Goal: Information Seeking & Learning: Learn about a topic

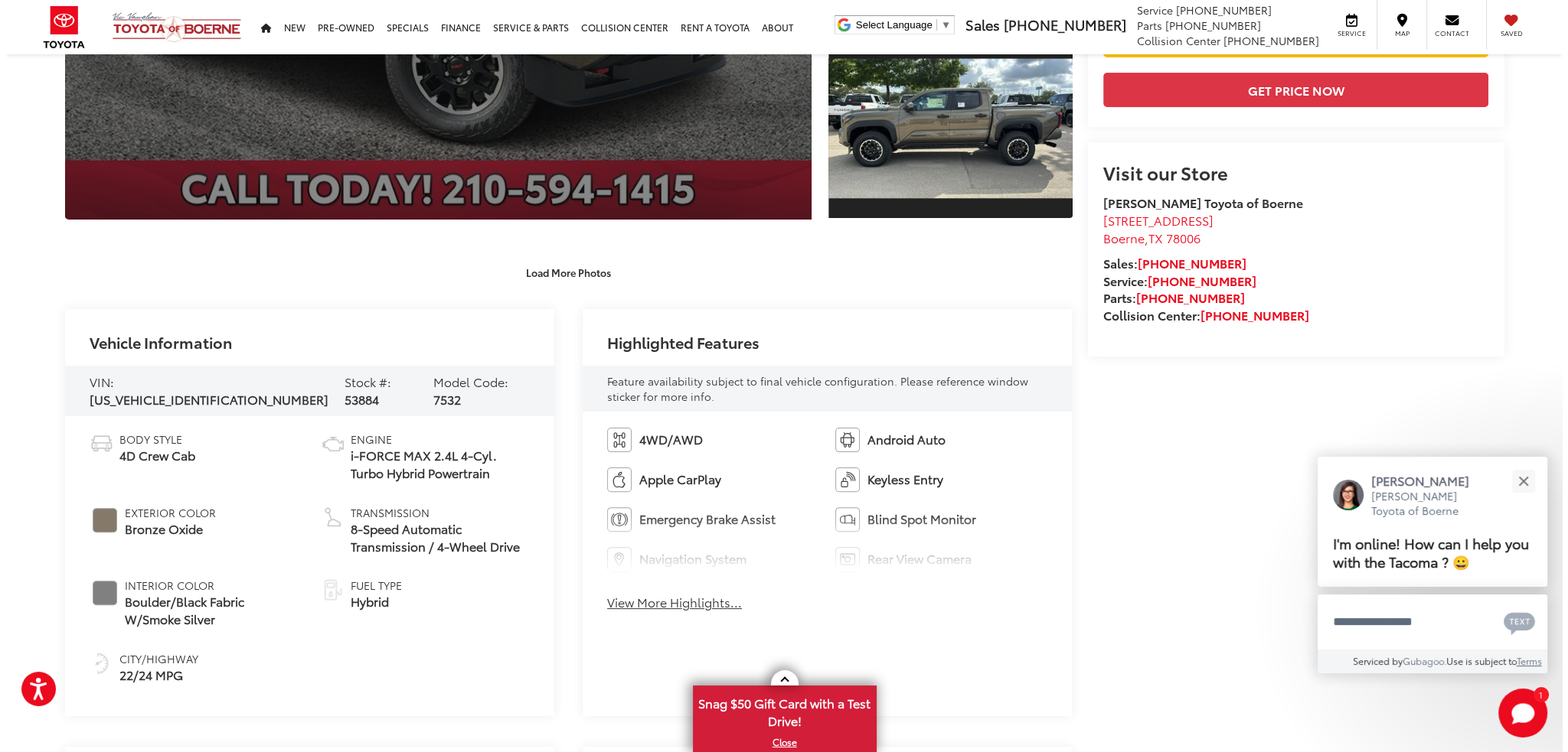
scroll to position [77, 0]
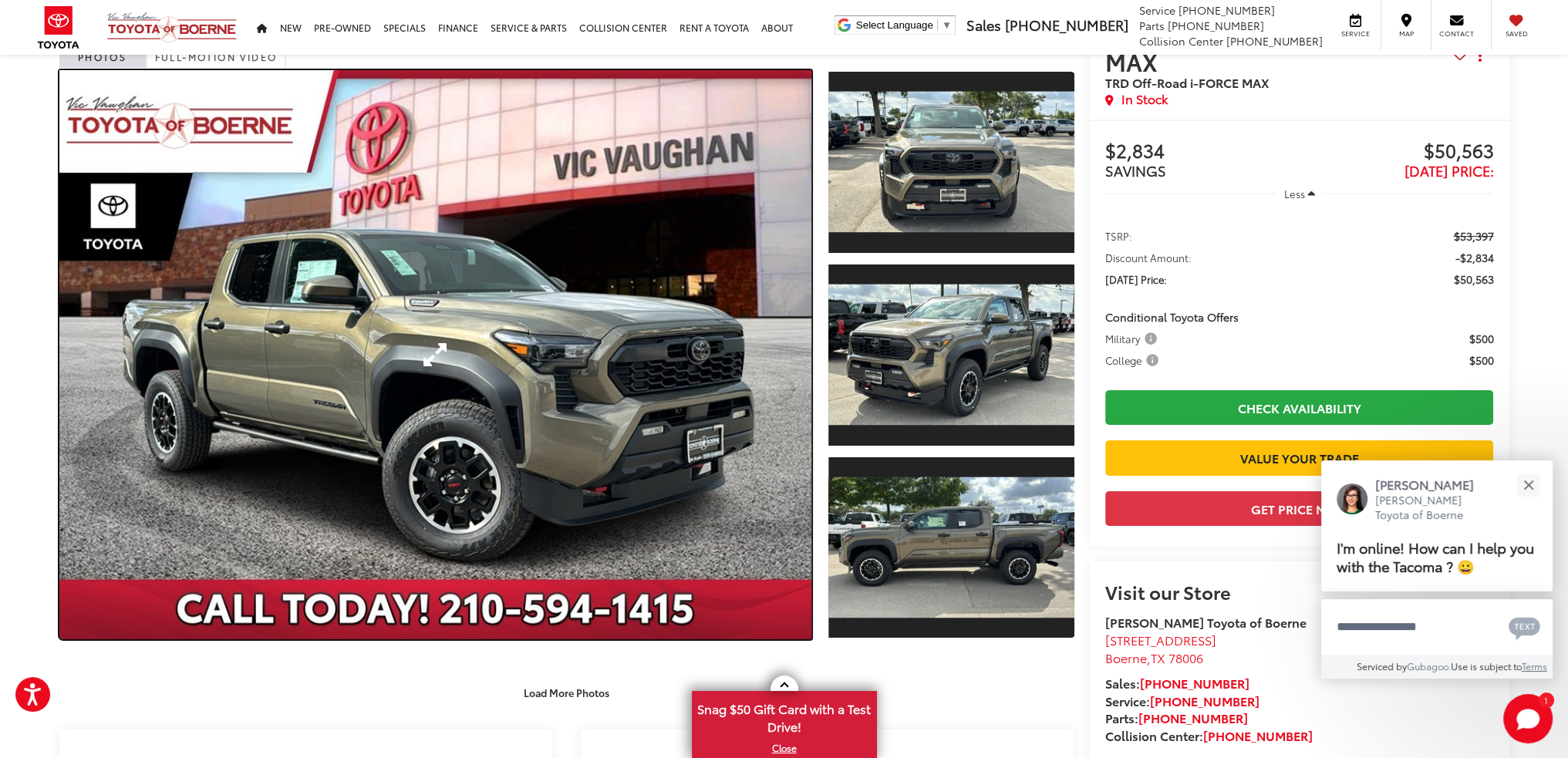
click at [629, 458] on link "Expand Photo 0" at bounding box center [435, 355] width 752 height 569
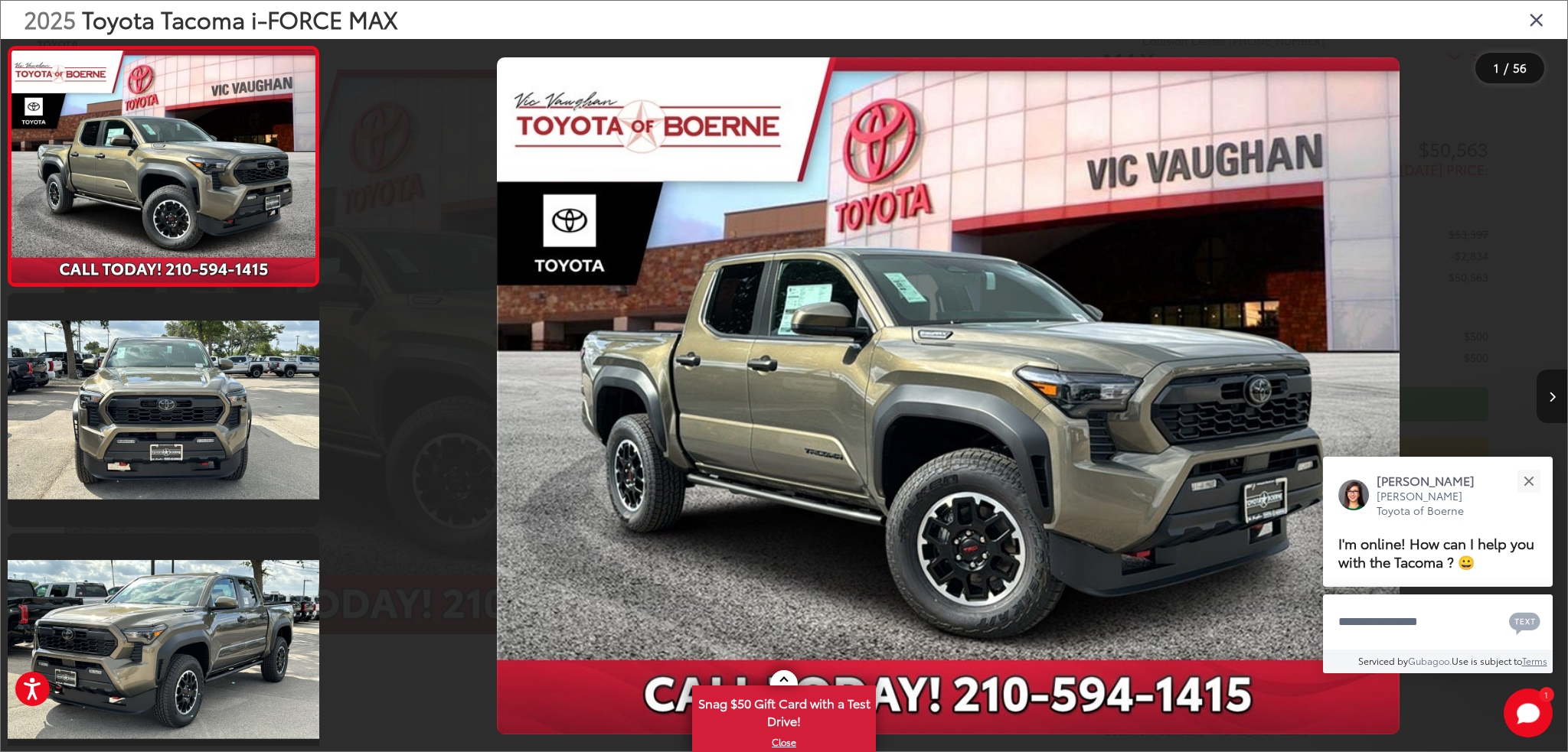
click at [1552, 392] on icon "Next image" at bounding box center [1552, 398] width 7 height 11
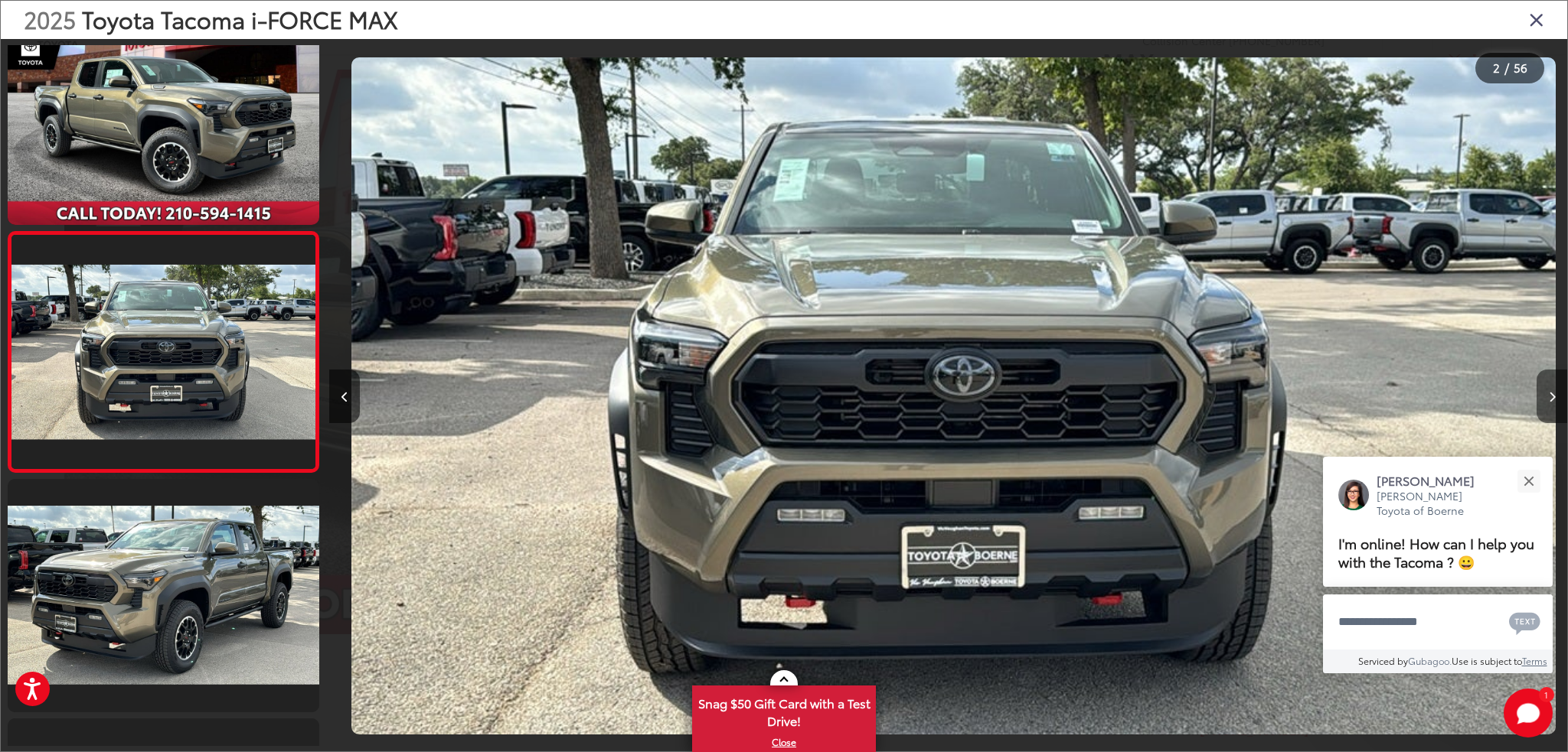
scroll to position [0, 1237]
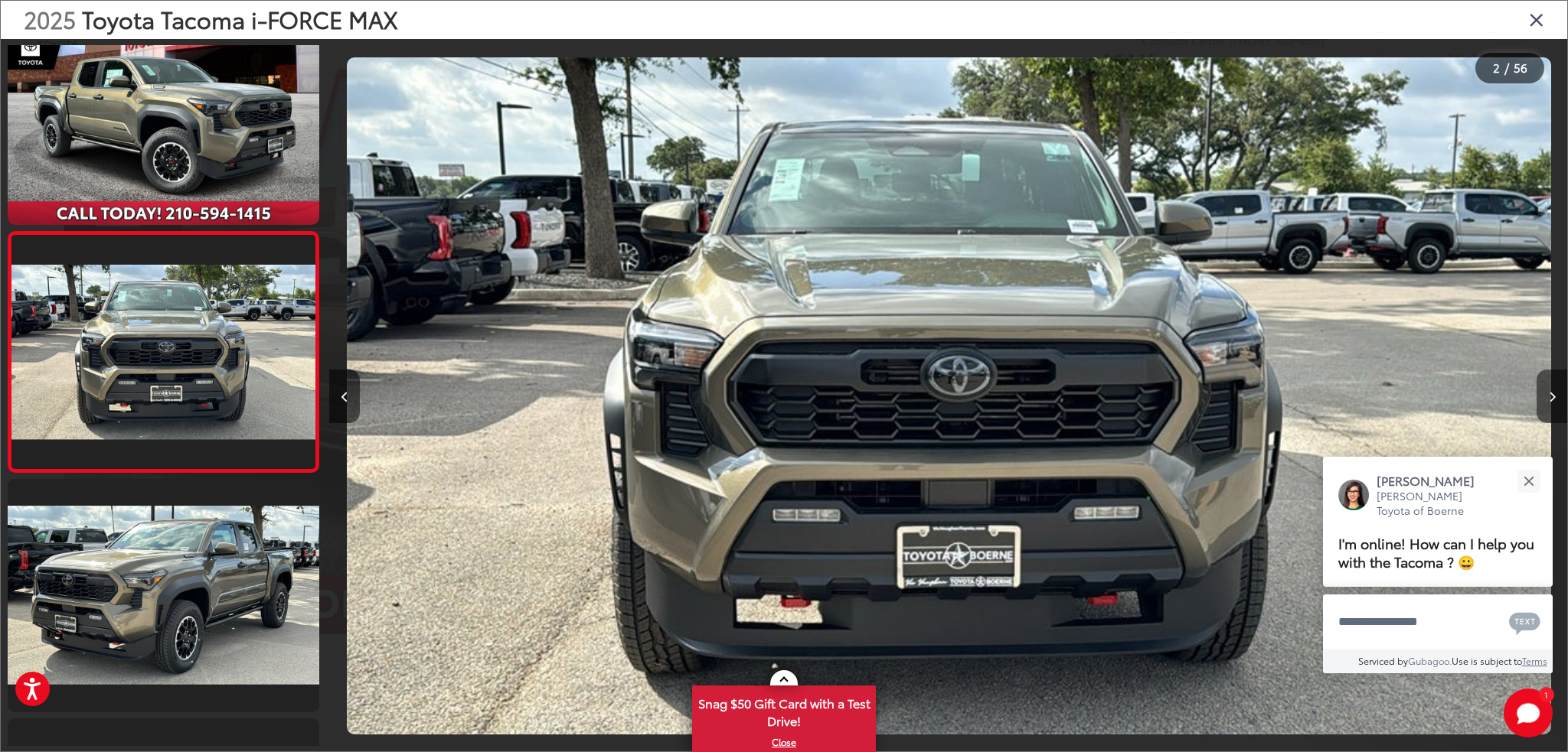
click at [1552, 392] on icon "Next image" at bounding box center [1552, 398] width 7 height 11
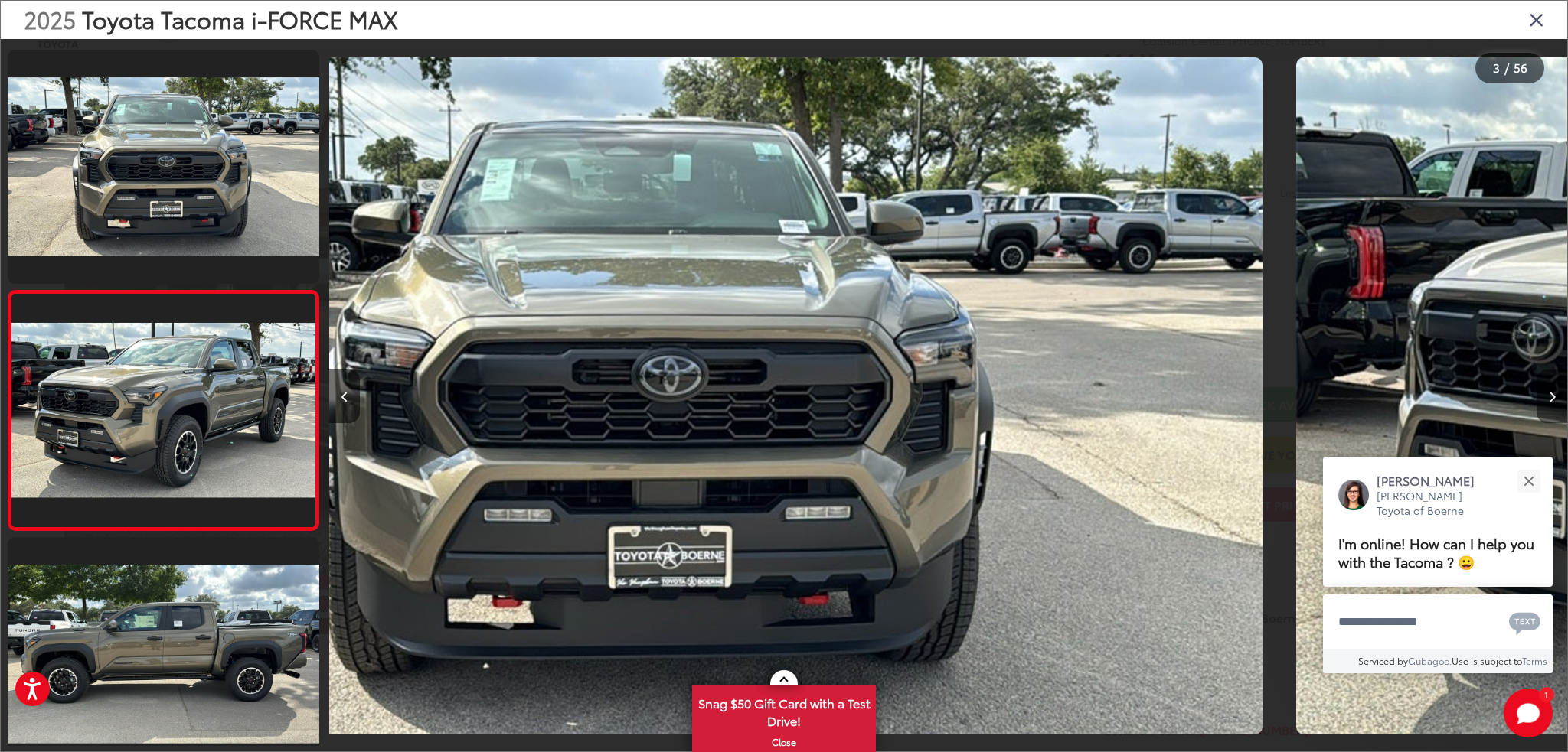
scroll to position [295, 0]
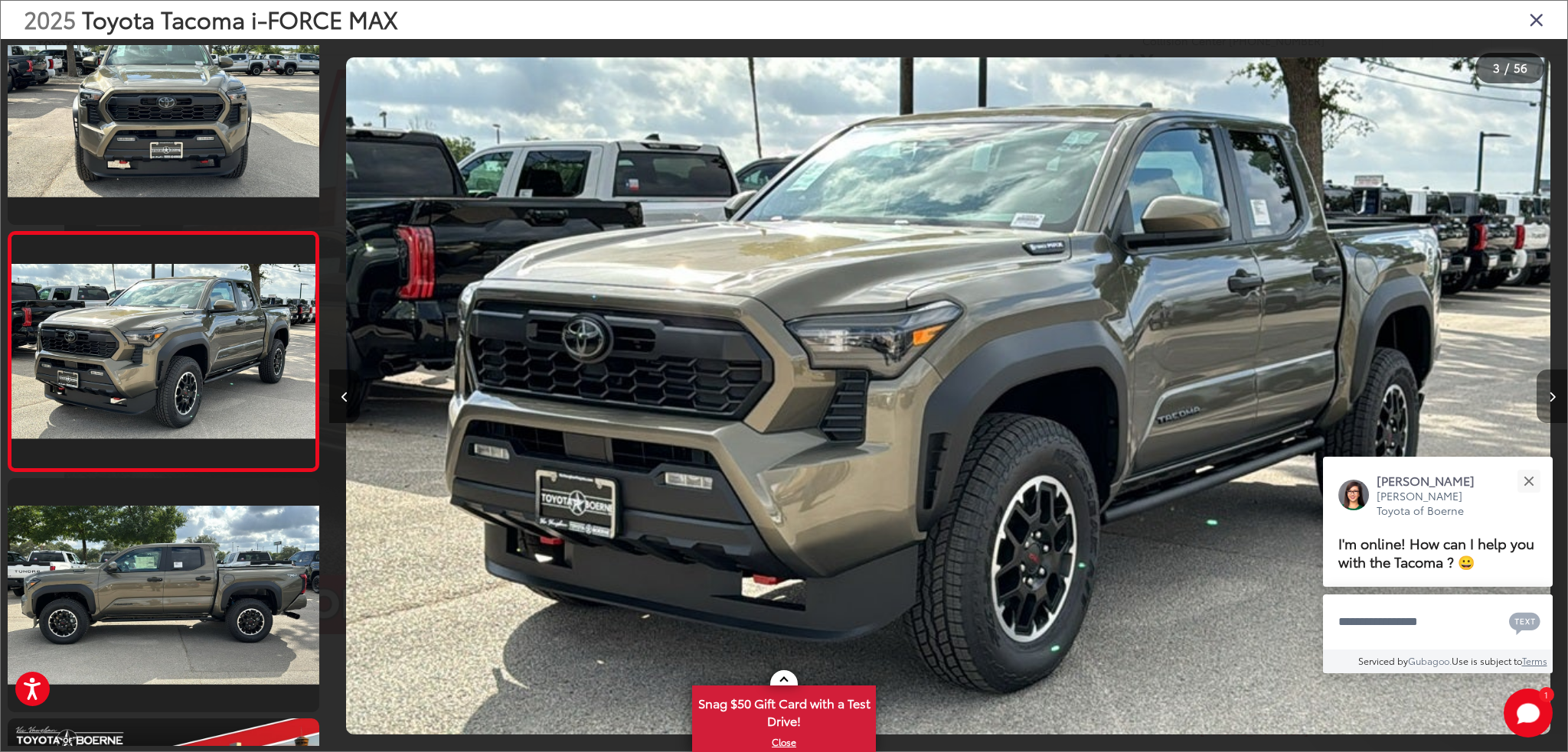
click at [1552, 392] on icon "Next image" at bounding box center [1552, 398] width 7 height 11
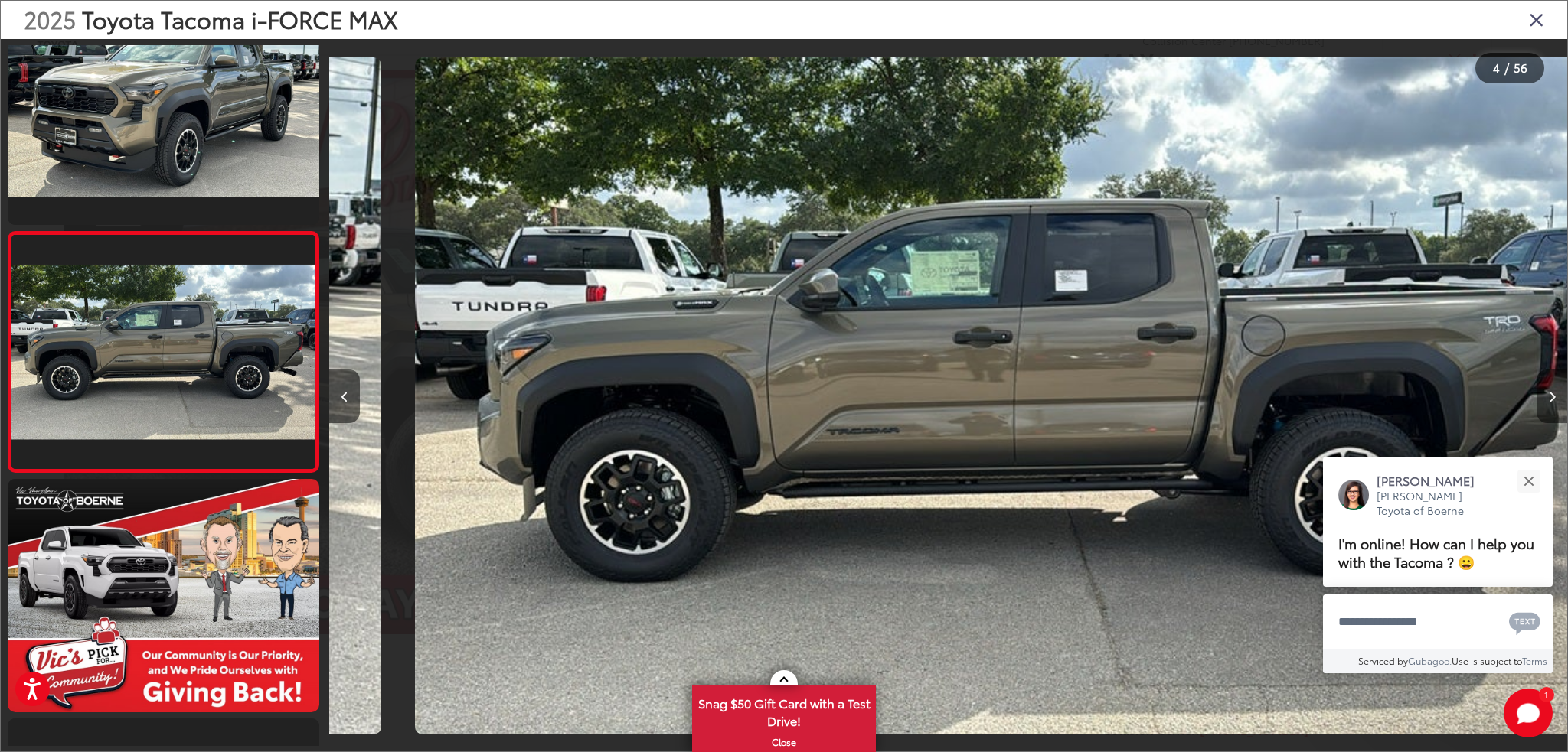
scroll to position [0, 3714]
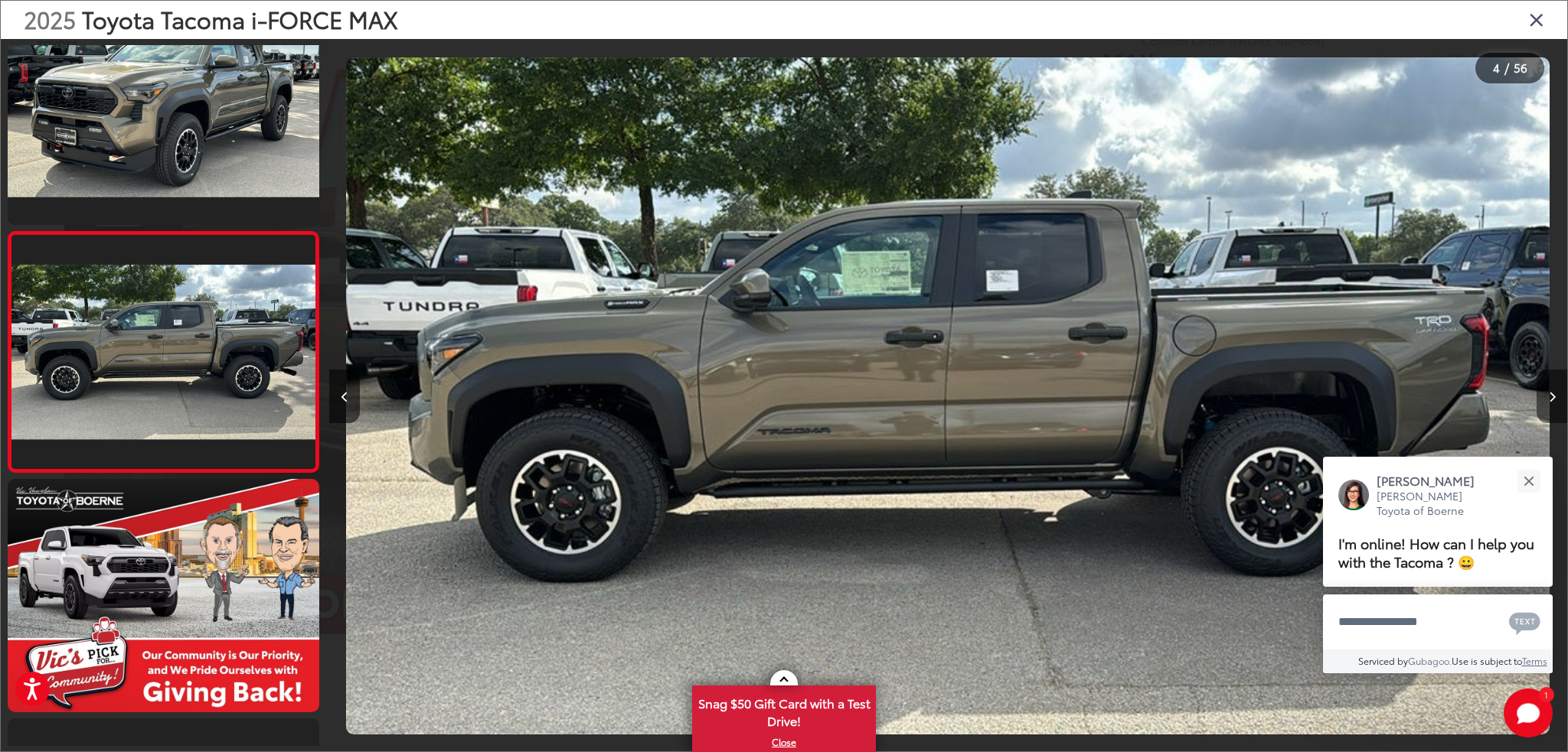
click at [1552, 392] on icon "Next image" at bounding box center [1552, 398] width 7 height 11
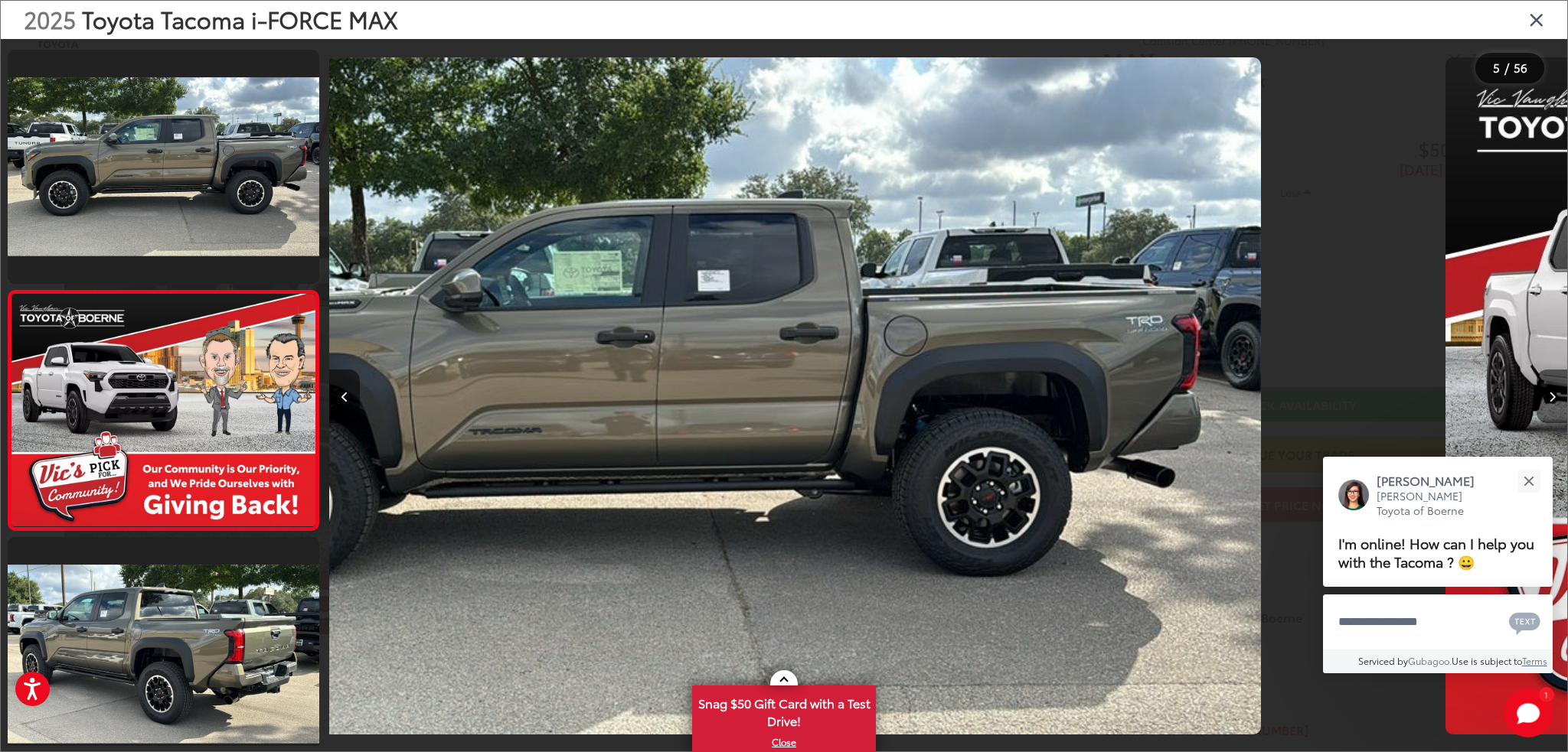
scroll to position [775, 0]
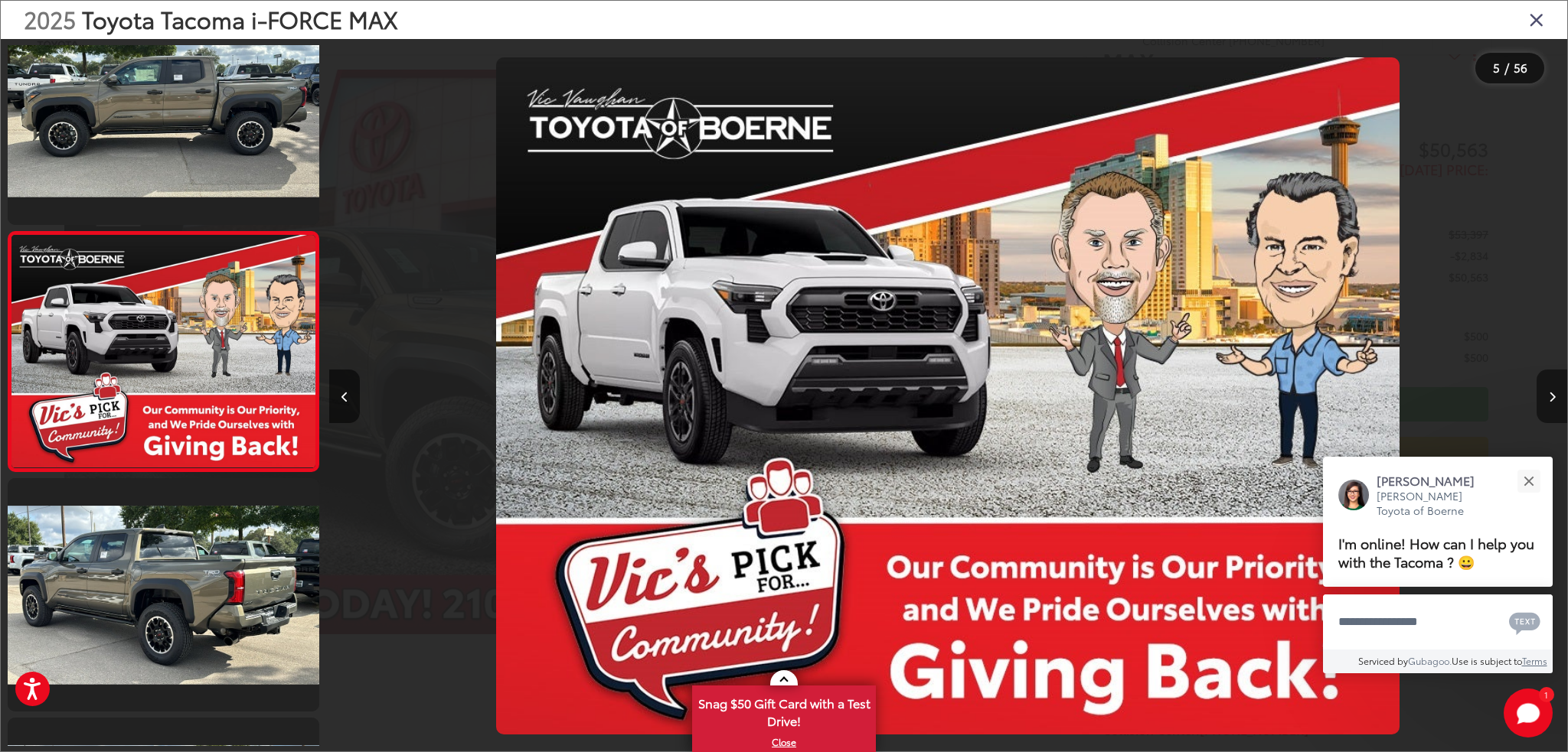
click at [1552, 392] on icon "Next image" at bounding box center [1552, 398] width 7 height 11
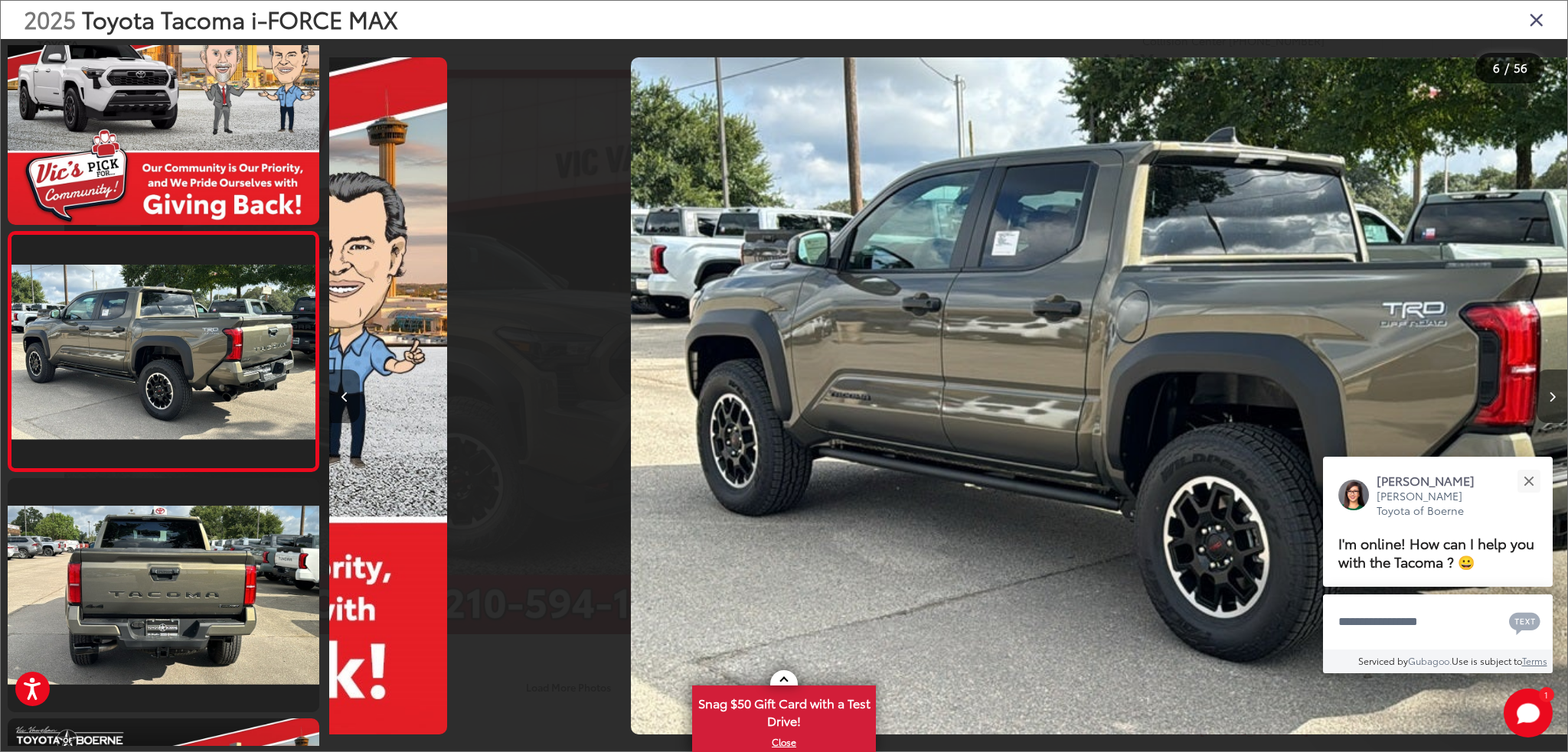
scroll to position [0, 6190]
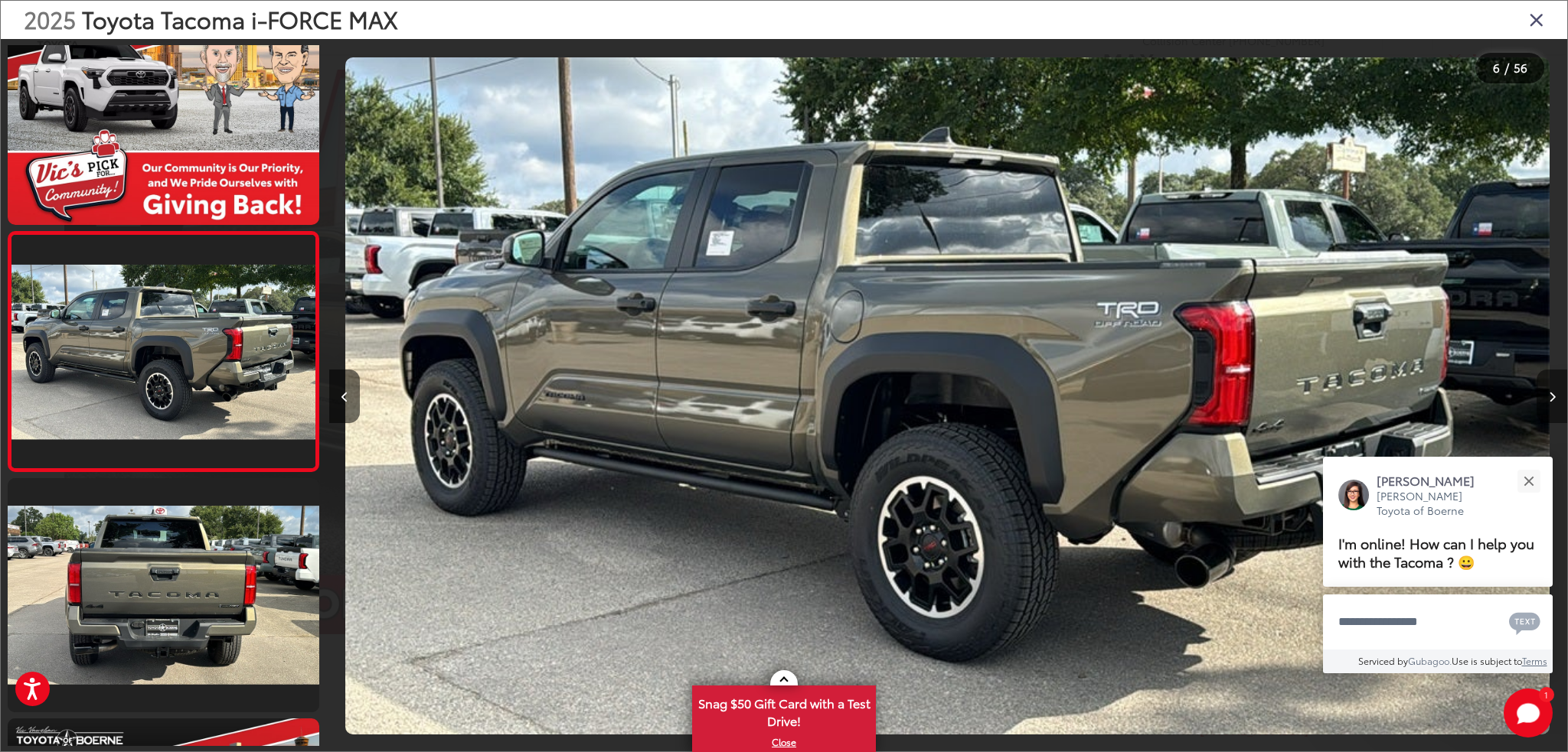
click at [1552, 392] on icon "Next image" at bounding box center [1552, 398] width 7 height 11
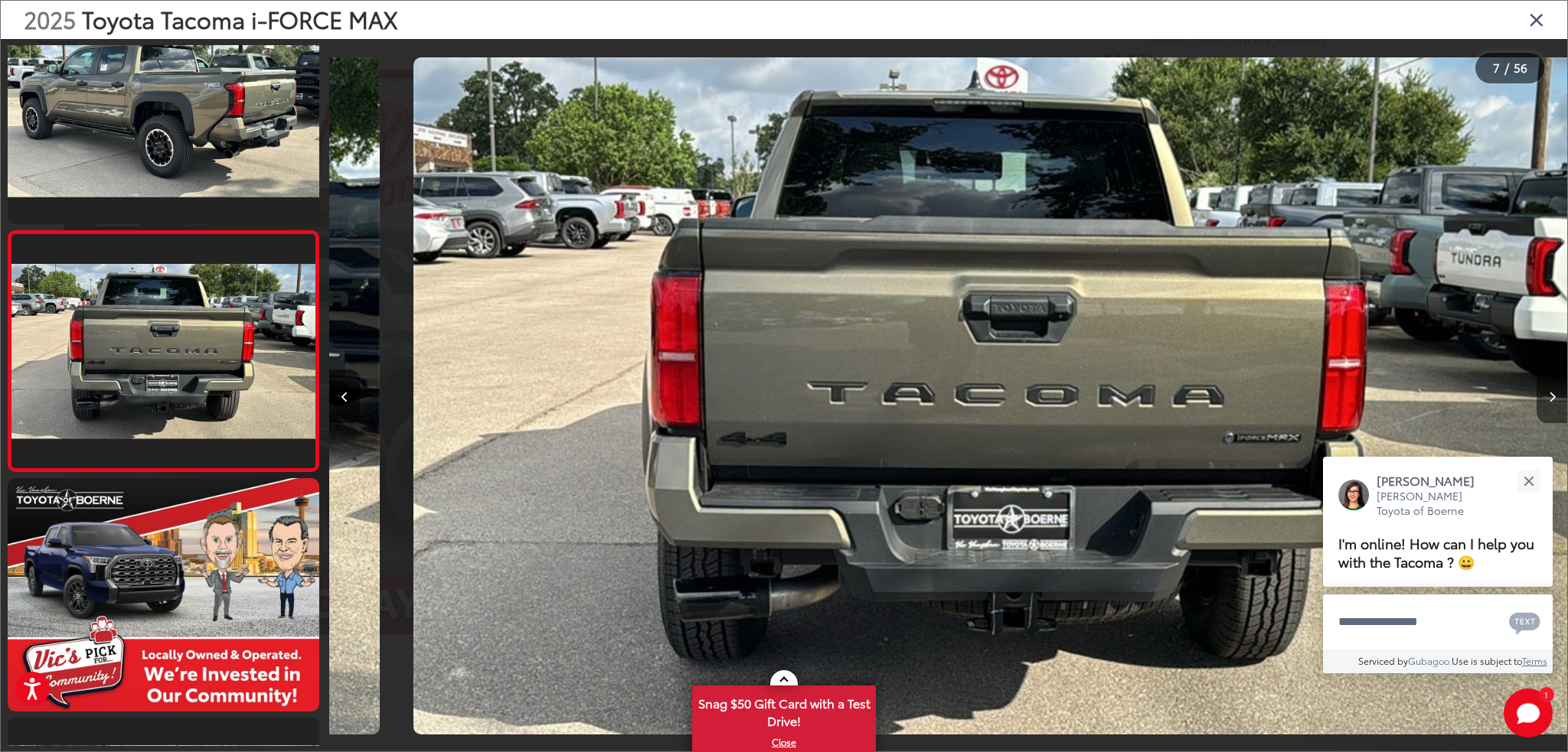
scroll to position [0, 7427]
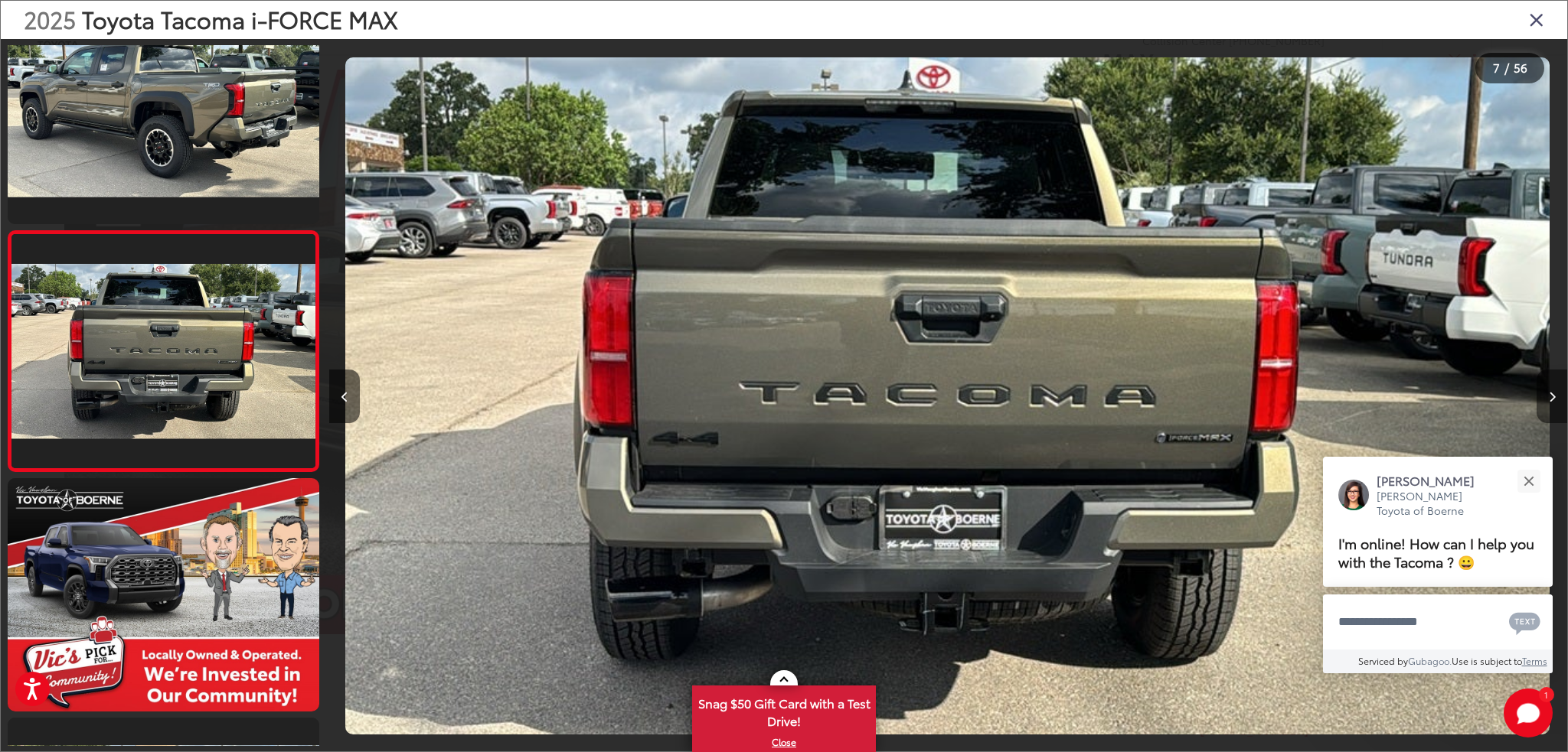
click at [1552, 392] on icon "Next image" at bounding box center [1552, 398] width 7 height 11
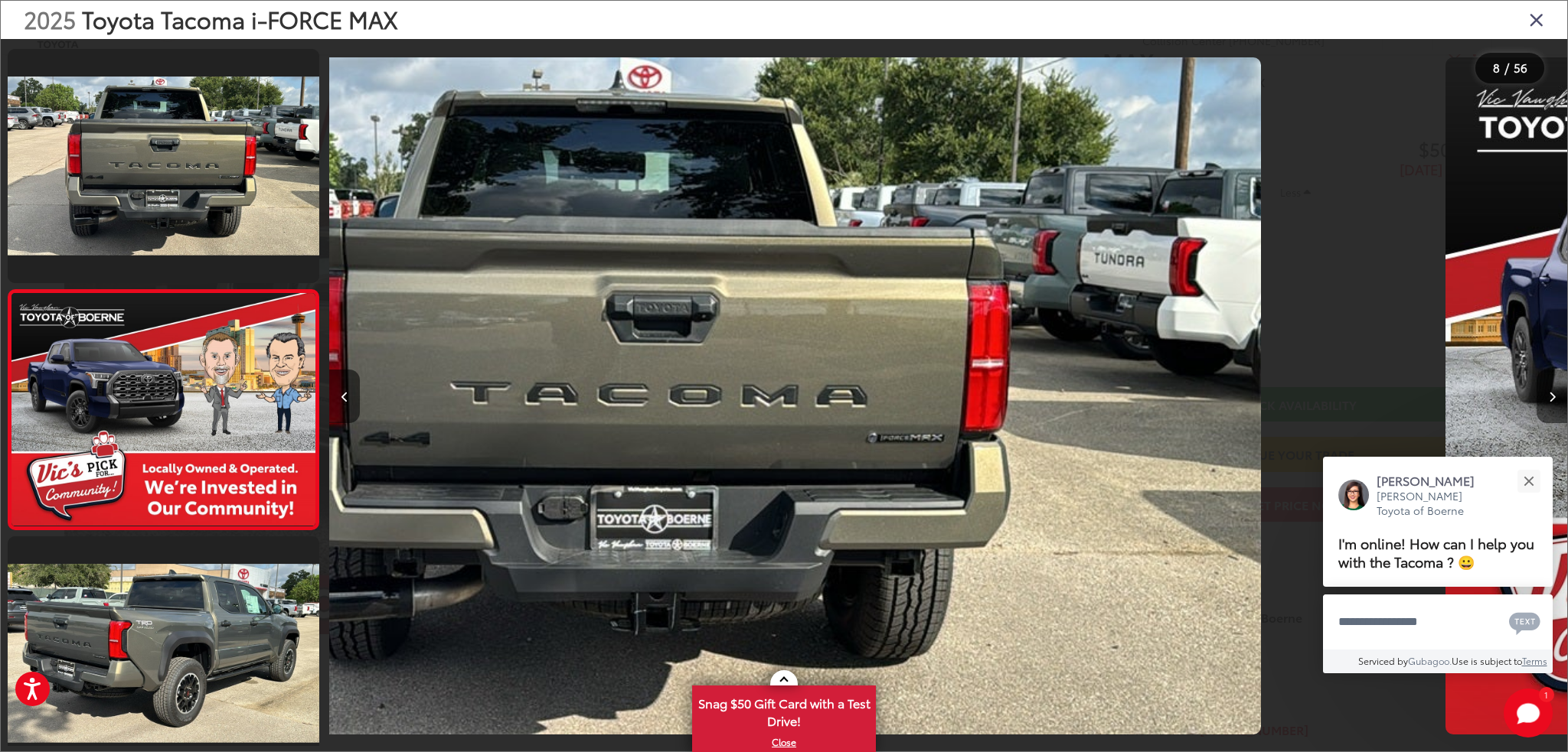
scroll to position [1494, 0]
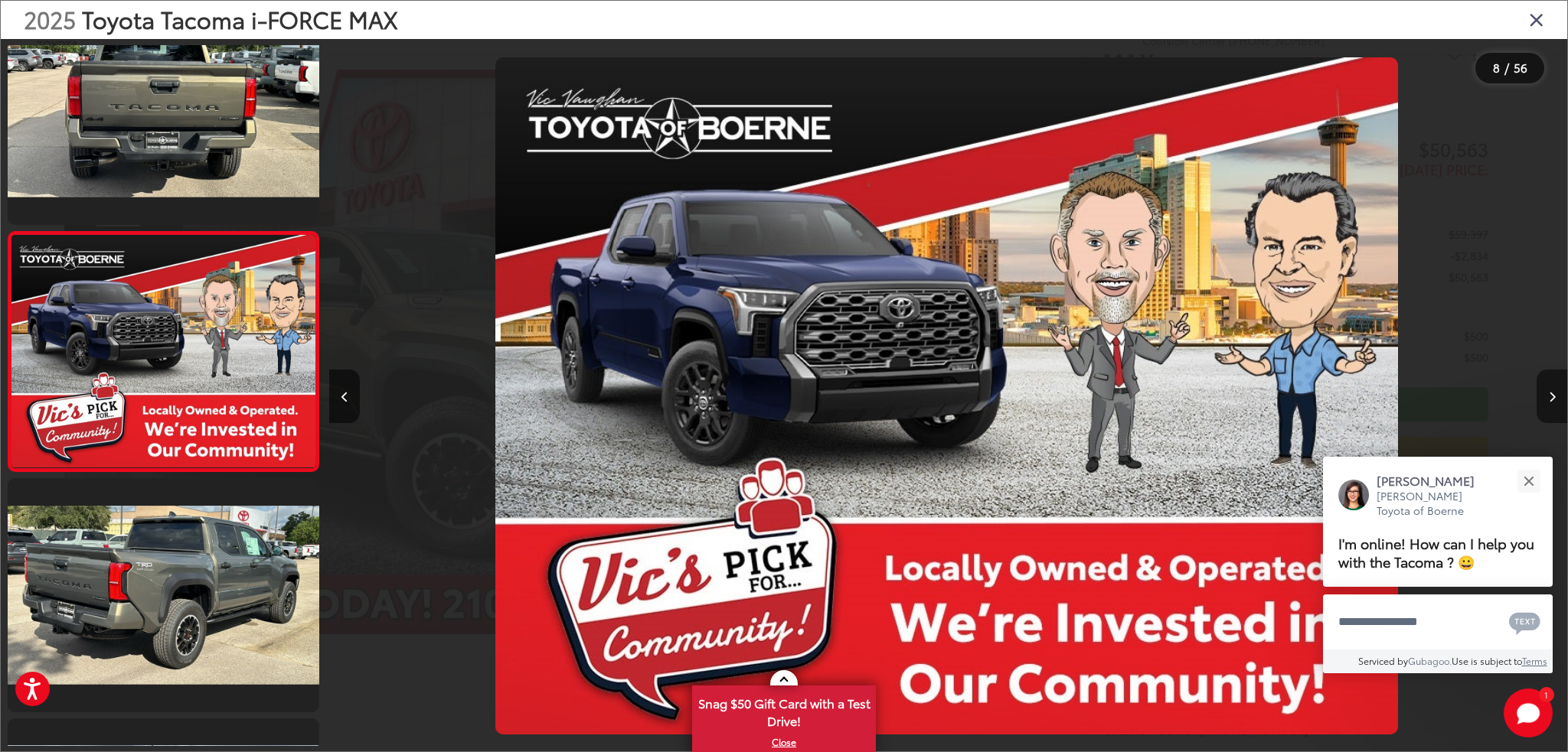
click at [1552, 392] on icon "Next image" at bounding box center [1552, 398] width 7 height 11
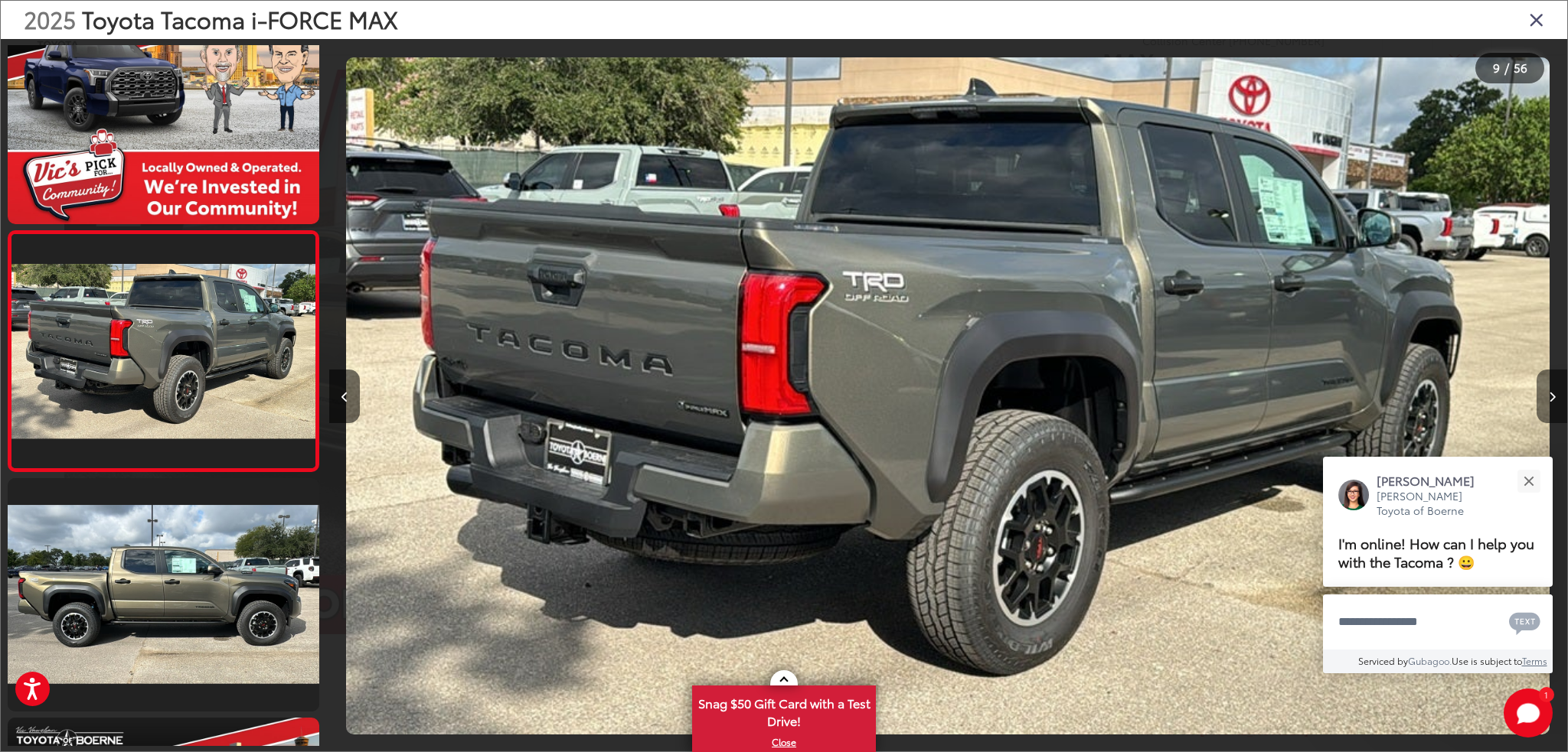
scroll to position [0, 9903]
click at [1552, 392] on icon "Next image" at bounding box center [1552, 398] width 7 height 11
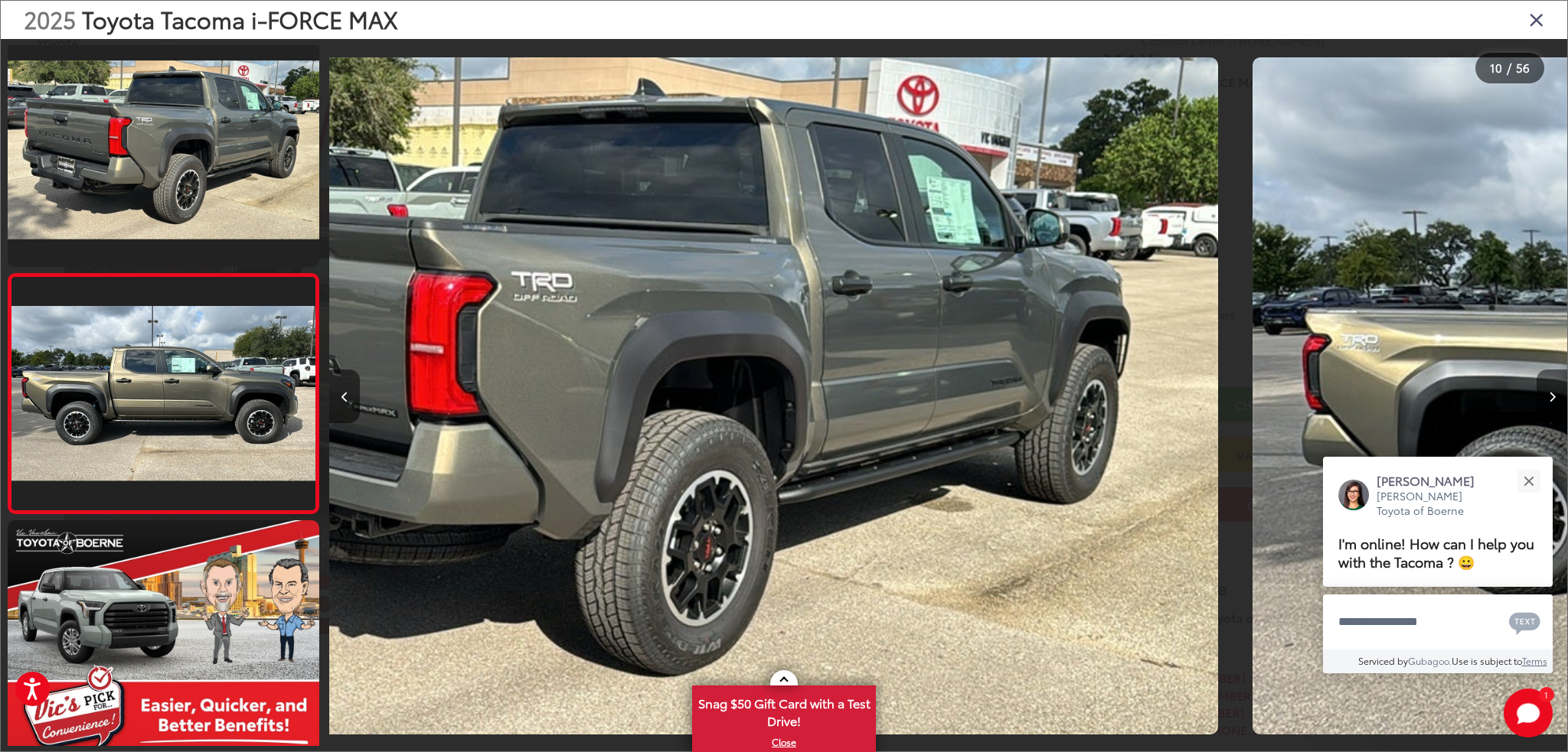
scroll to position [0, 0]
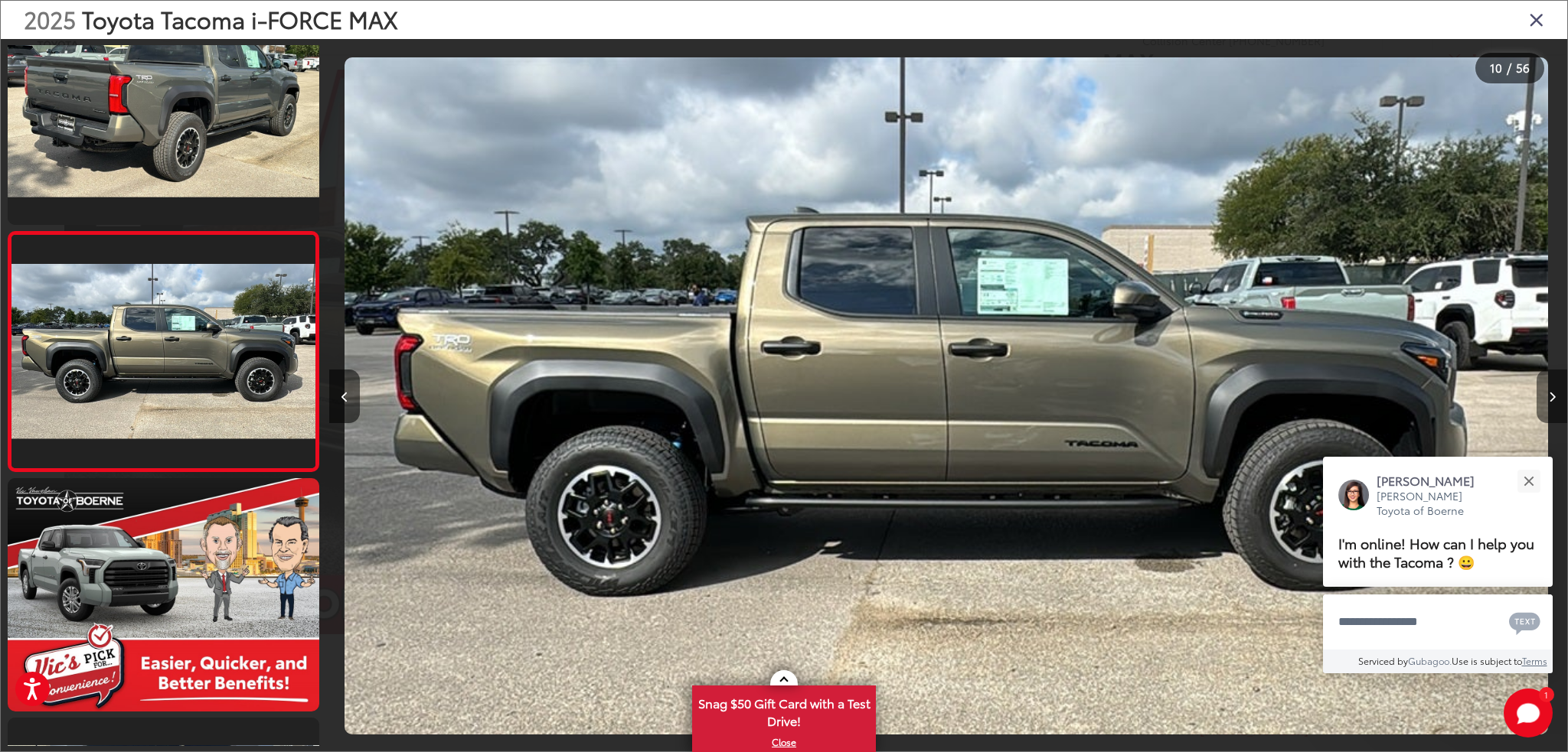
click at [1552, 392] on icon "Next image" at bounding box center [1552, 398] width 7 height 11
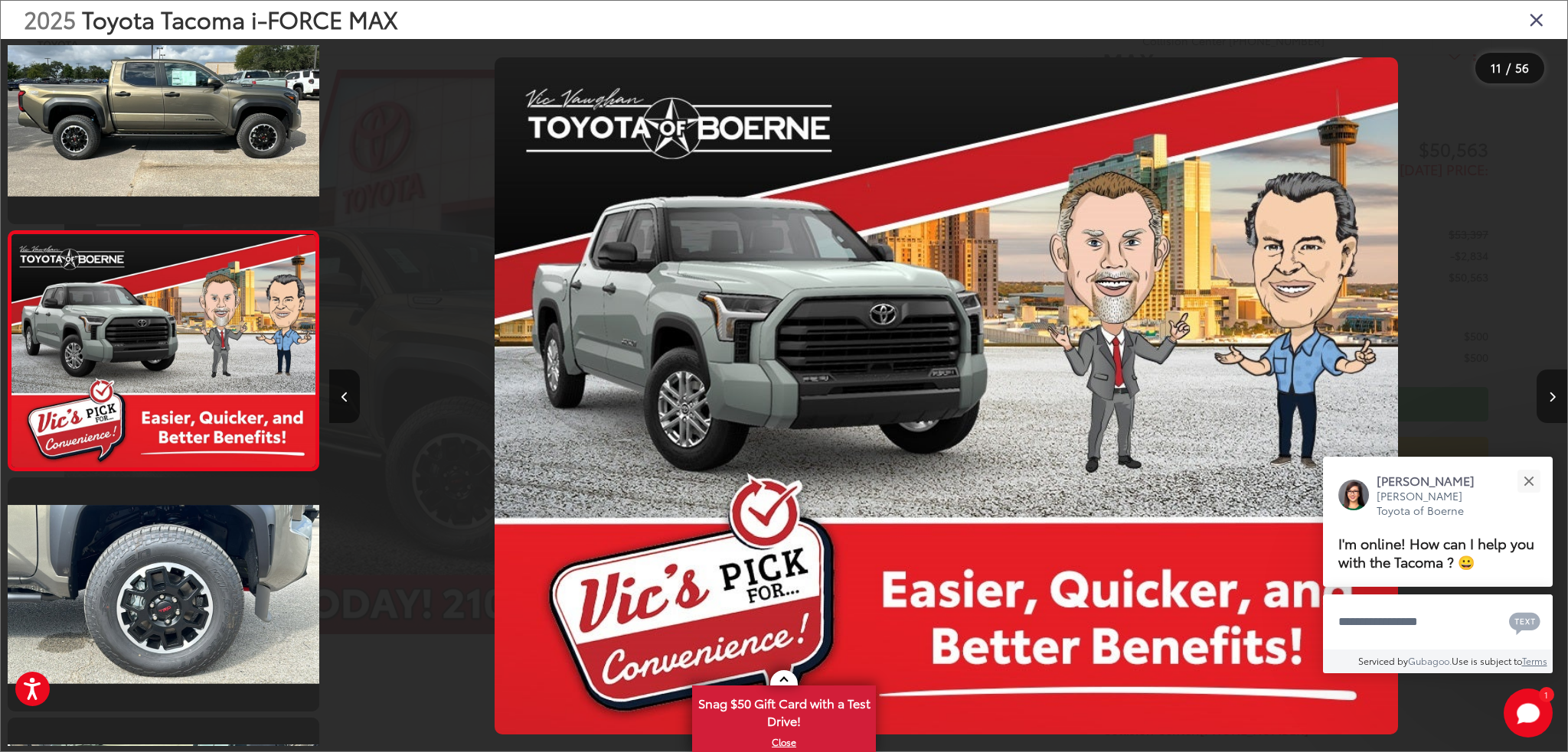
click at [1552, 392] on icon "Next image" at bounding box center [1552, 398] width 7 height 11
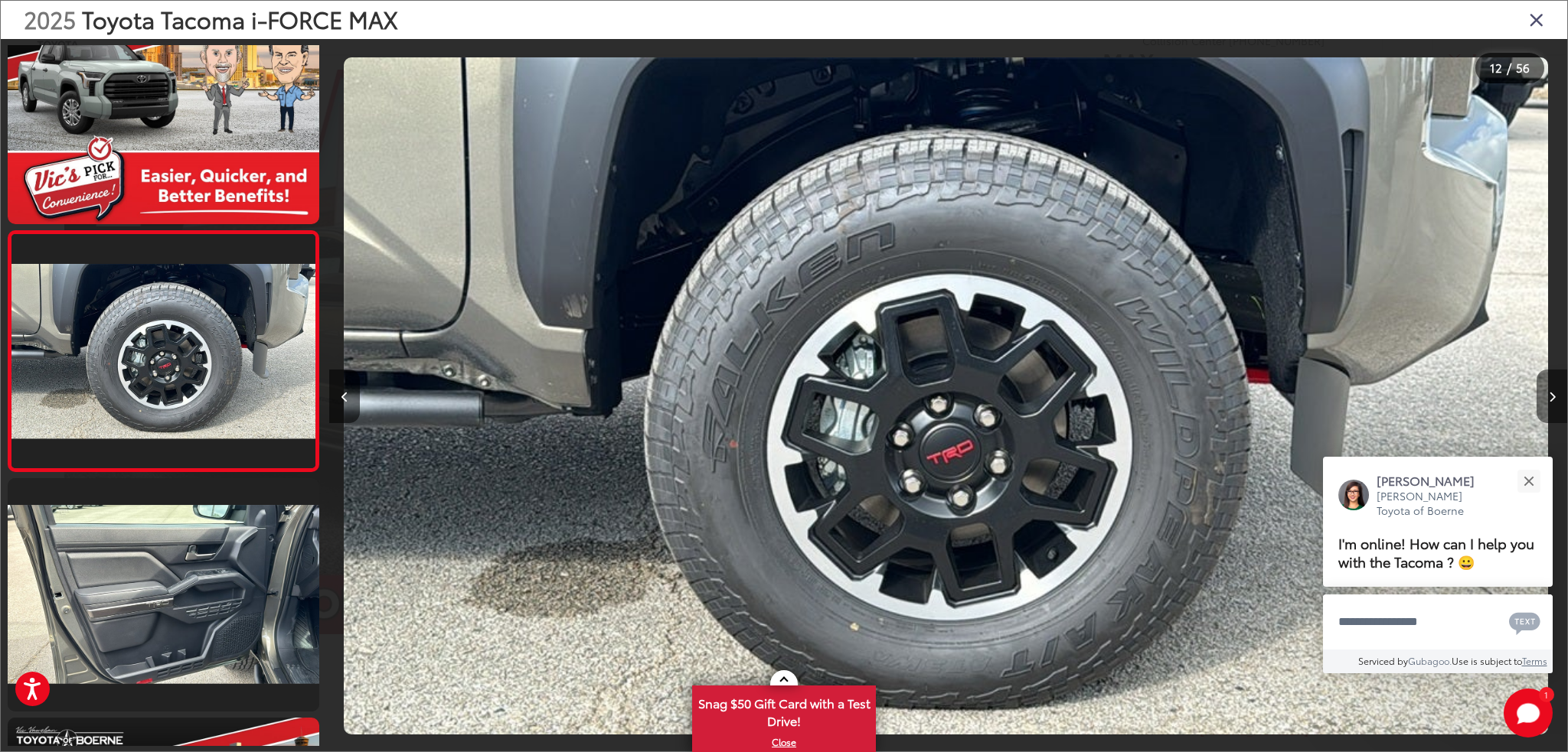
click at [1552, 392] on icon "Next image" at bounding box center [1552, 398] width 7 height 11
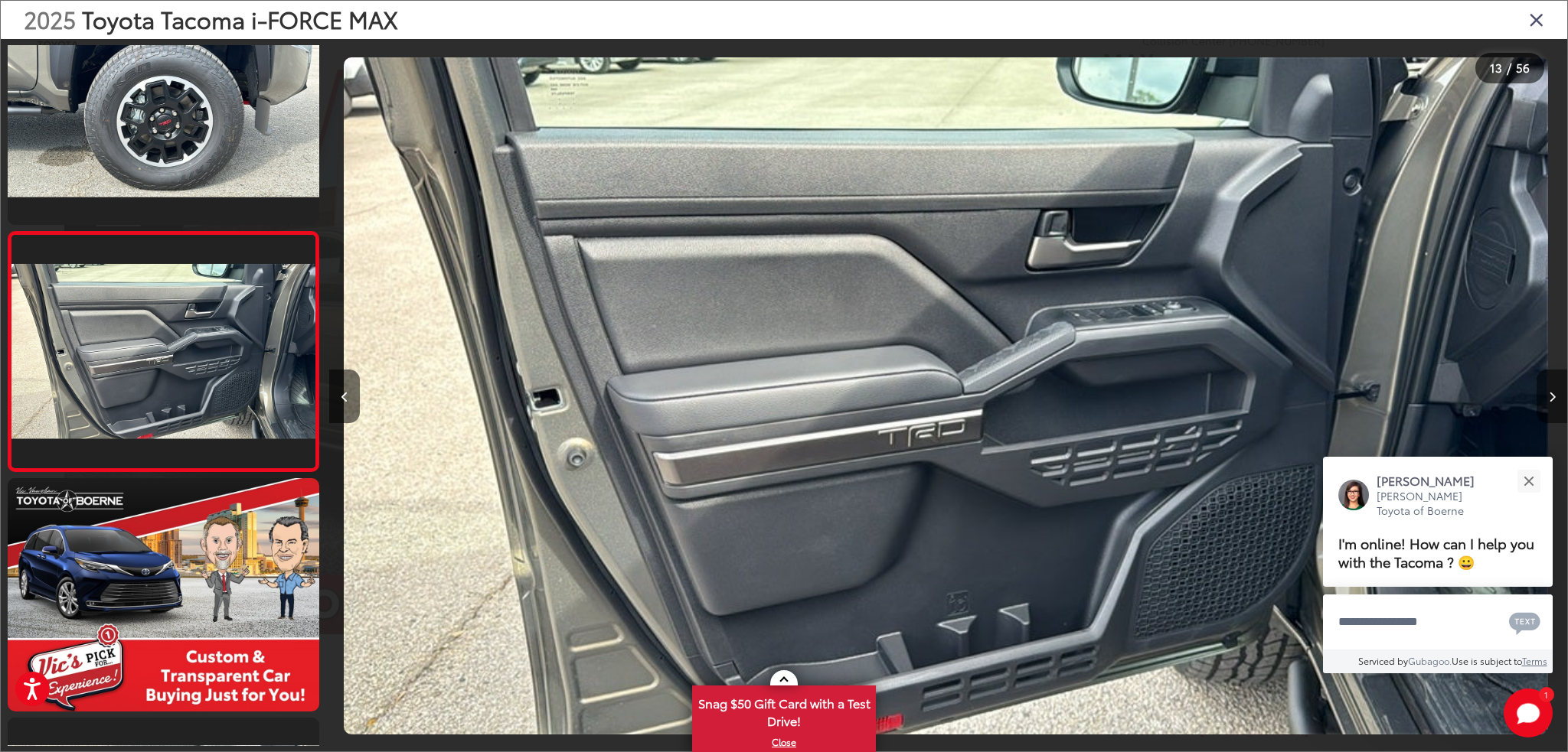
click at [1552, 392] on icon "Next image" at bounding box center [1552, 398] width 7 height 11
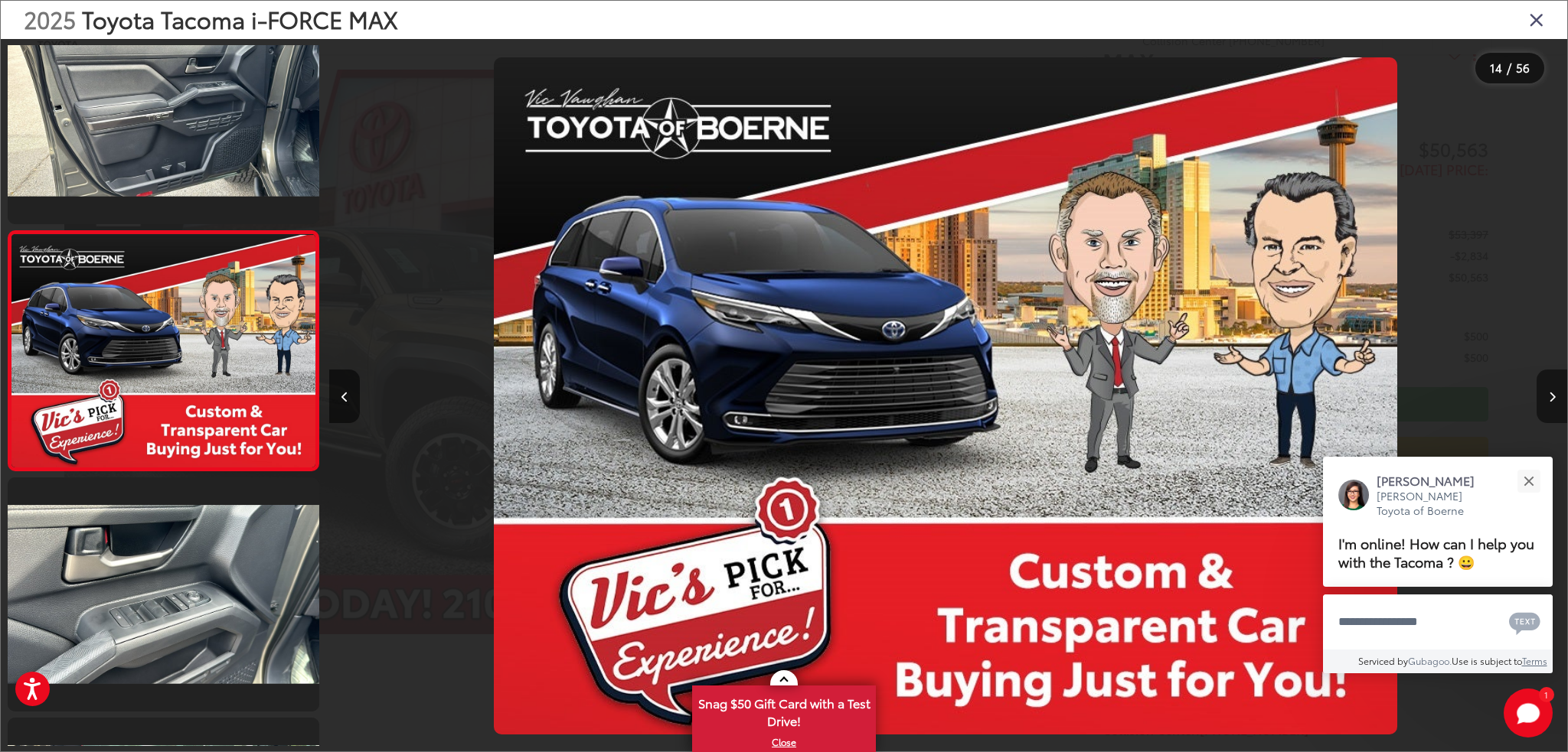
click at [1552, 392] on icon "Next image" at bounding box center [1552, 398] width 7 height 11
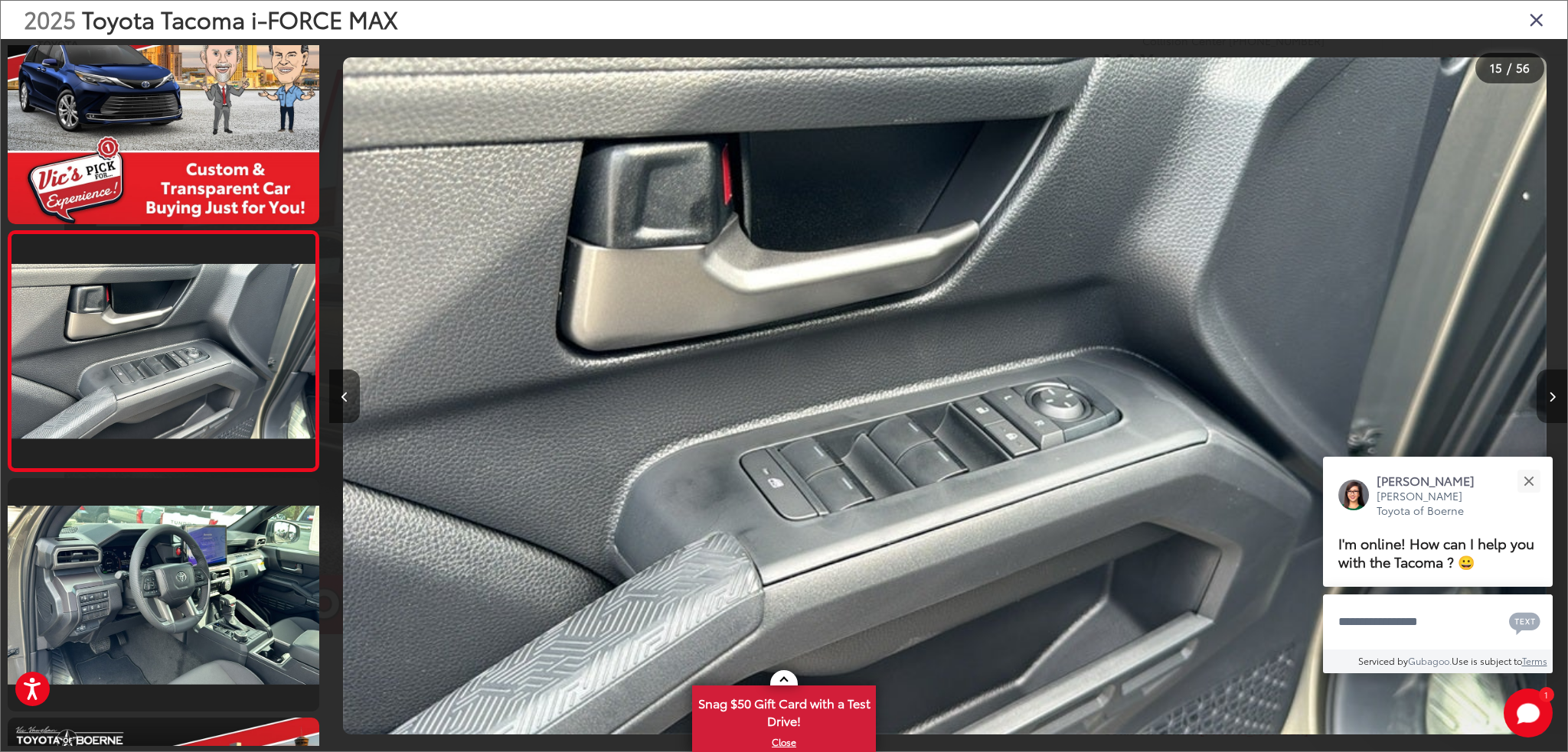
click at [1552, 392] on icon "Next image" at bounding box center [1552, 398] width 7 height 11
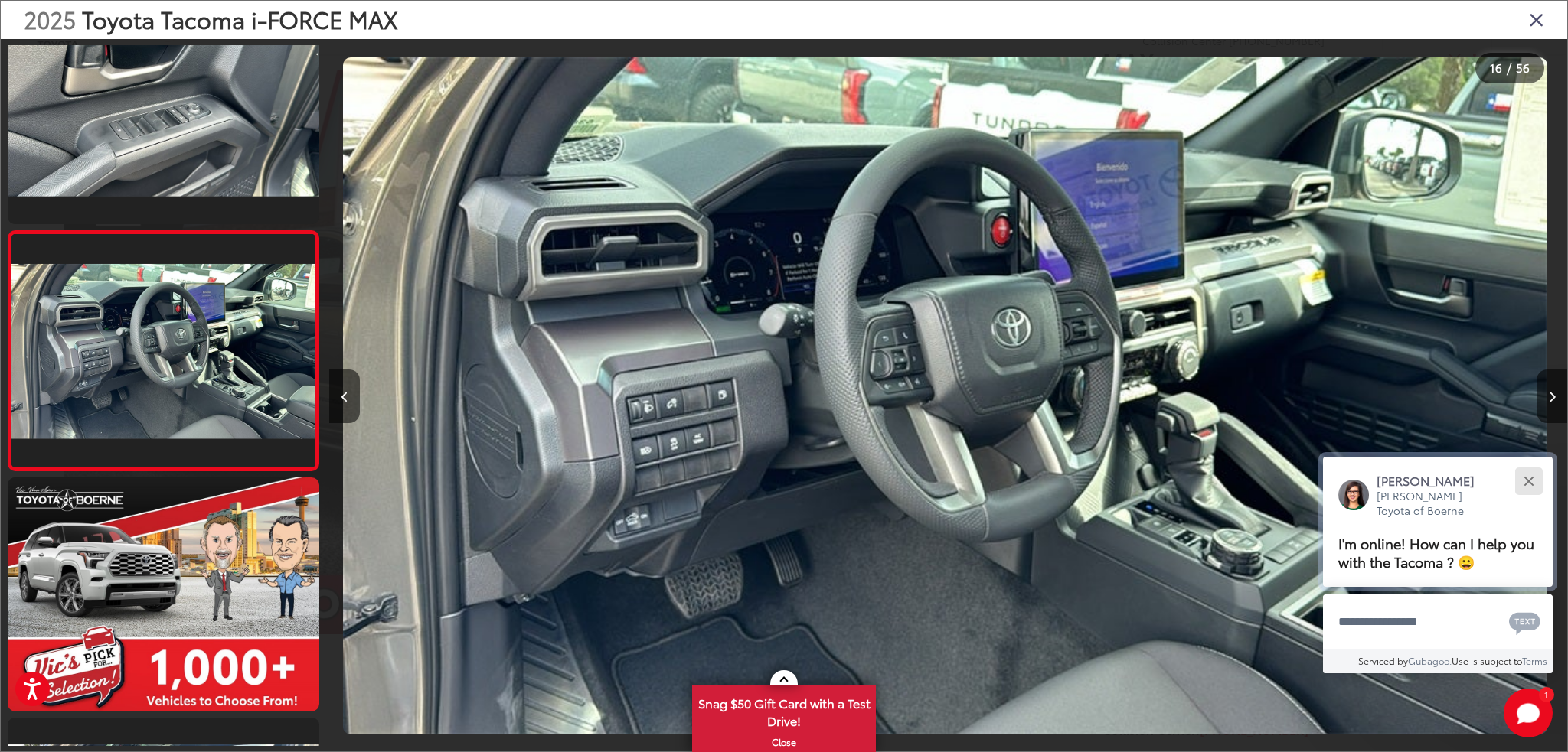
click at [1528, 473] on button "Close" at bounding box center [1528, 481] width 33 height 33
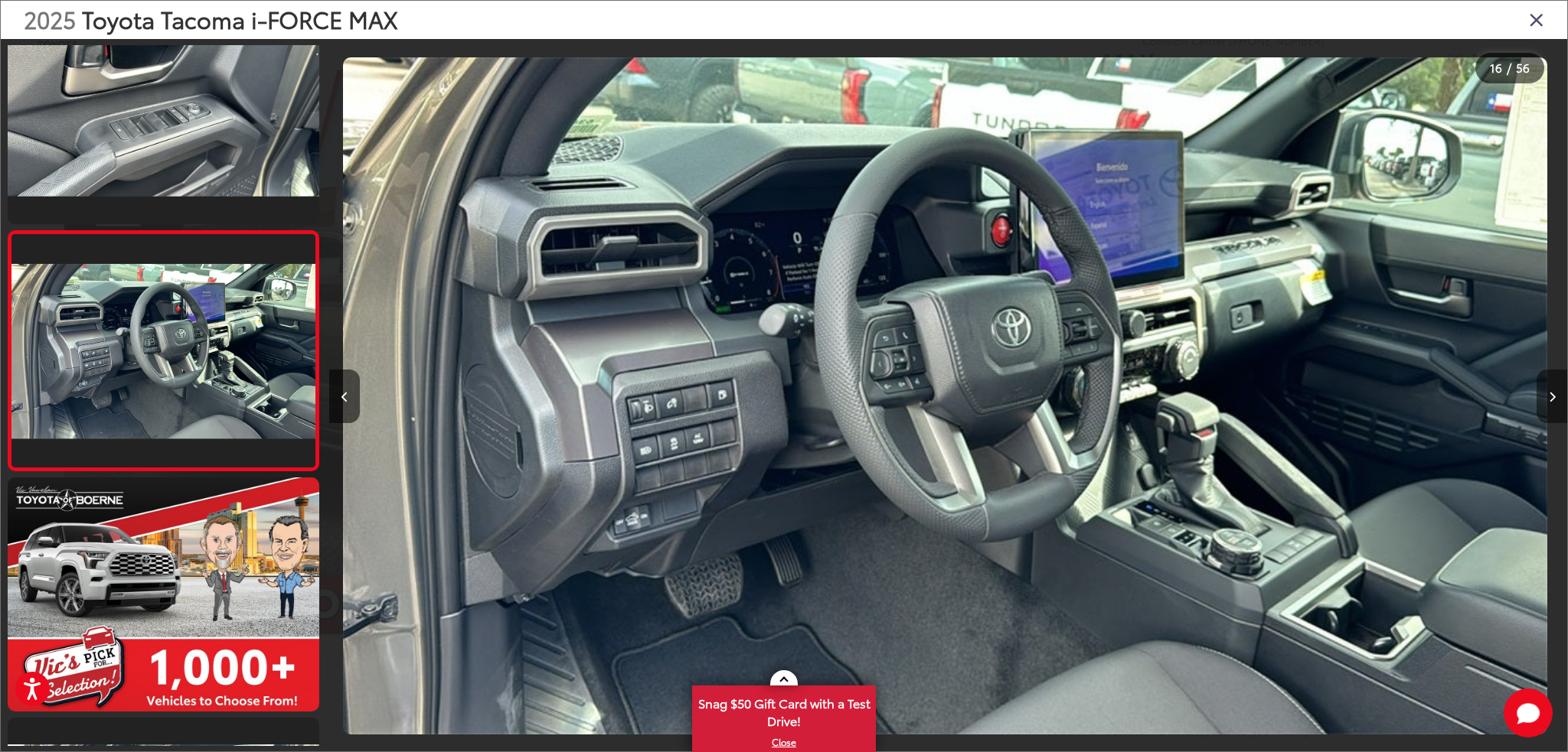
click at [1553, 401] on icon "Next image" at bounding box center [1552, 398] width 7 height 11
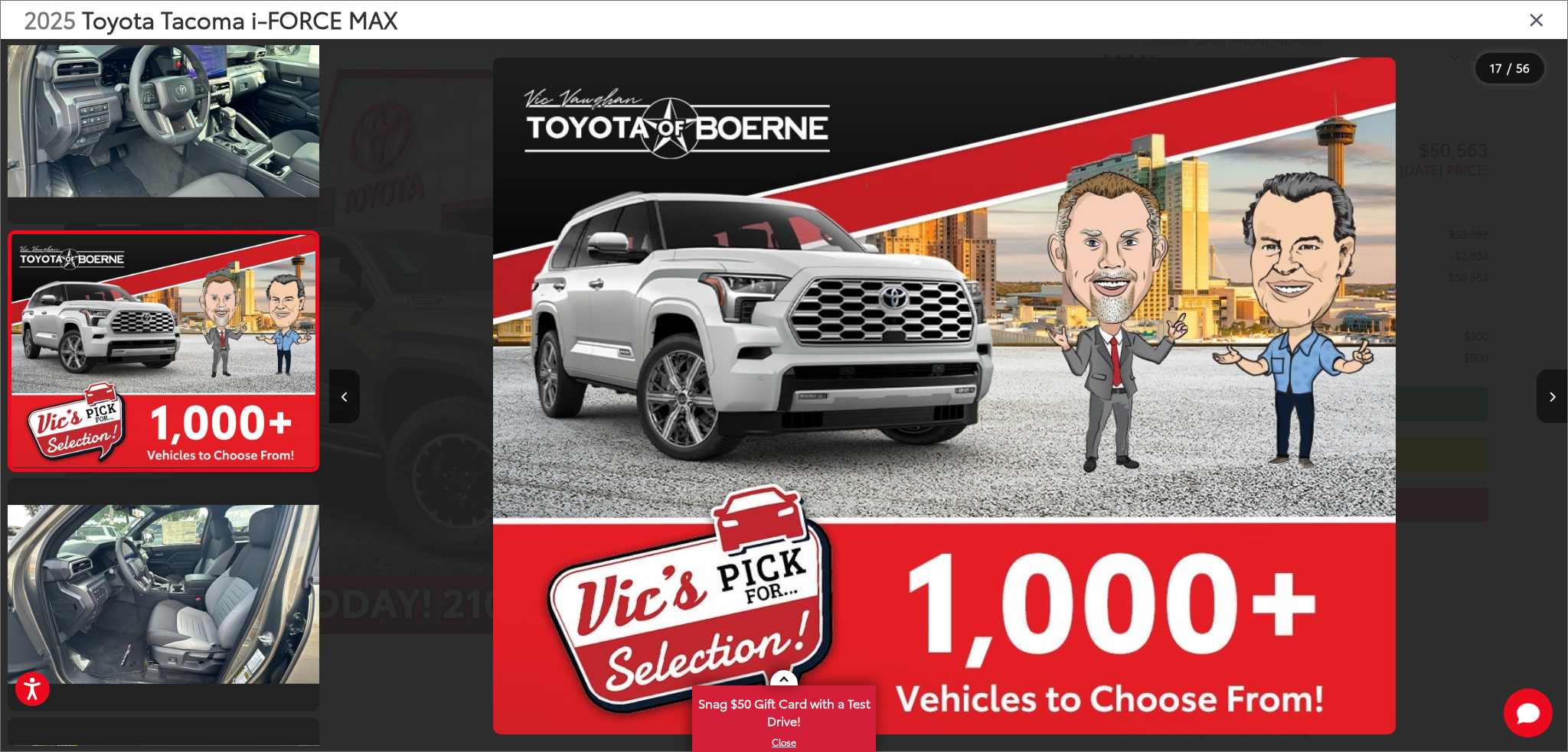
click at [1553, 401] on icon "Next image" at bounding box center [1552, 398] width 7 height 11
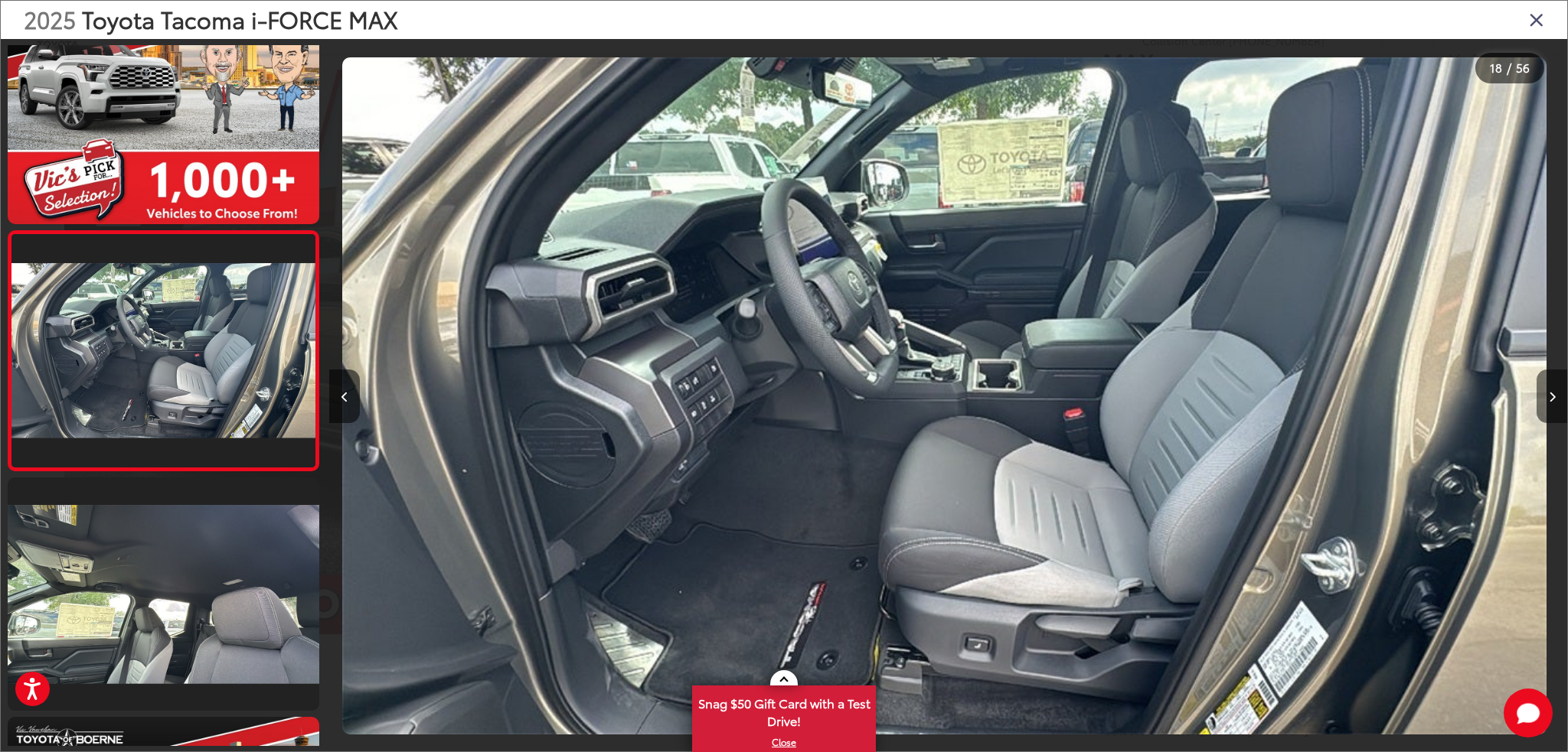
click at [1553, 401] on icon "Next image" at bounding box center [1552, 398] width 7 height 11
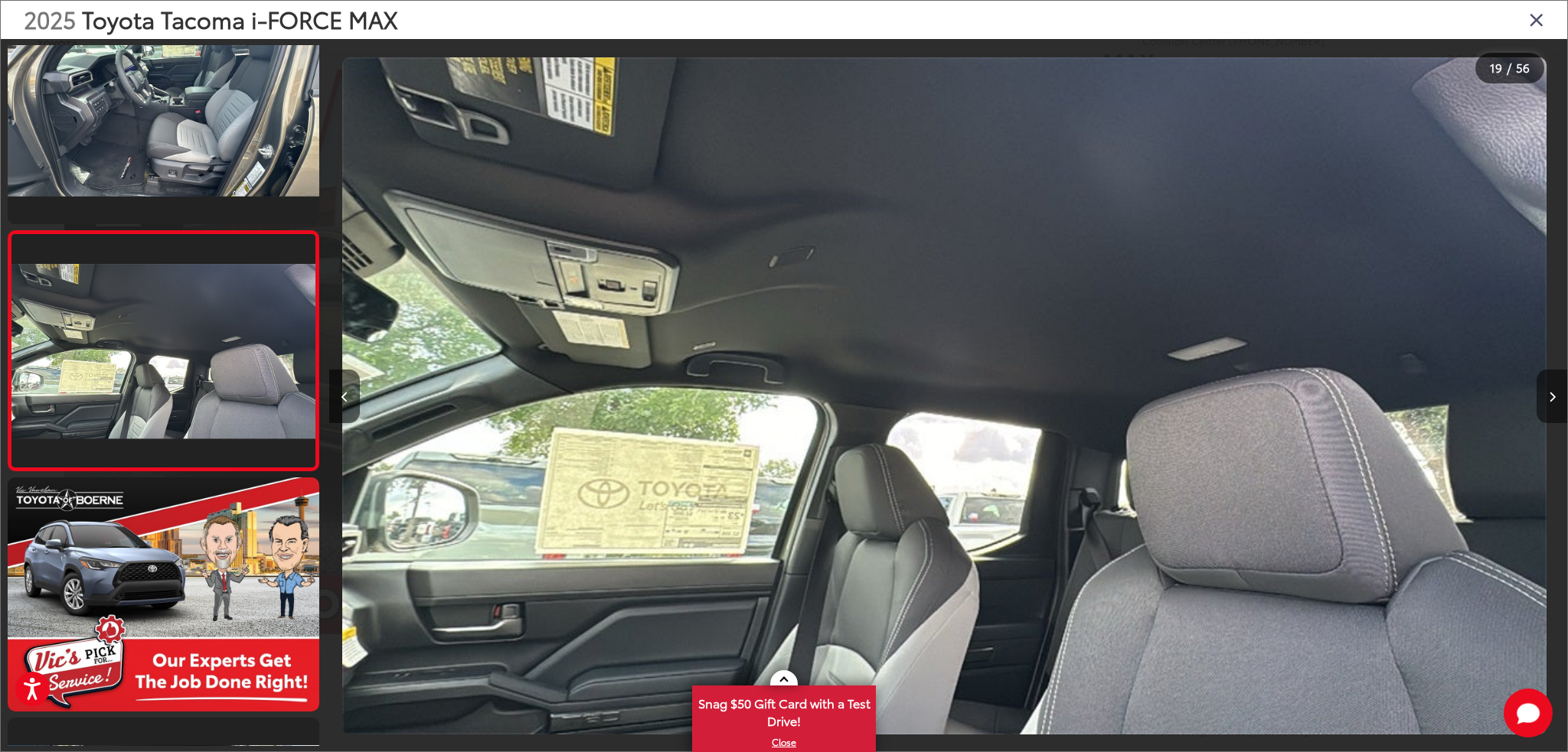
click at [1553, 401] on icon "Next image" at bounding box center [1552, 398] width 7 height 11
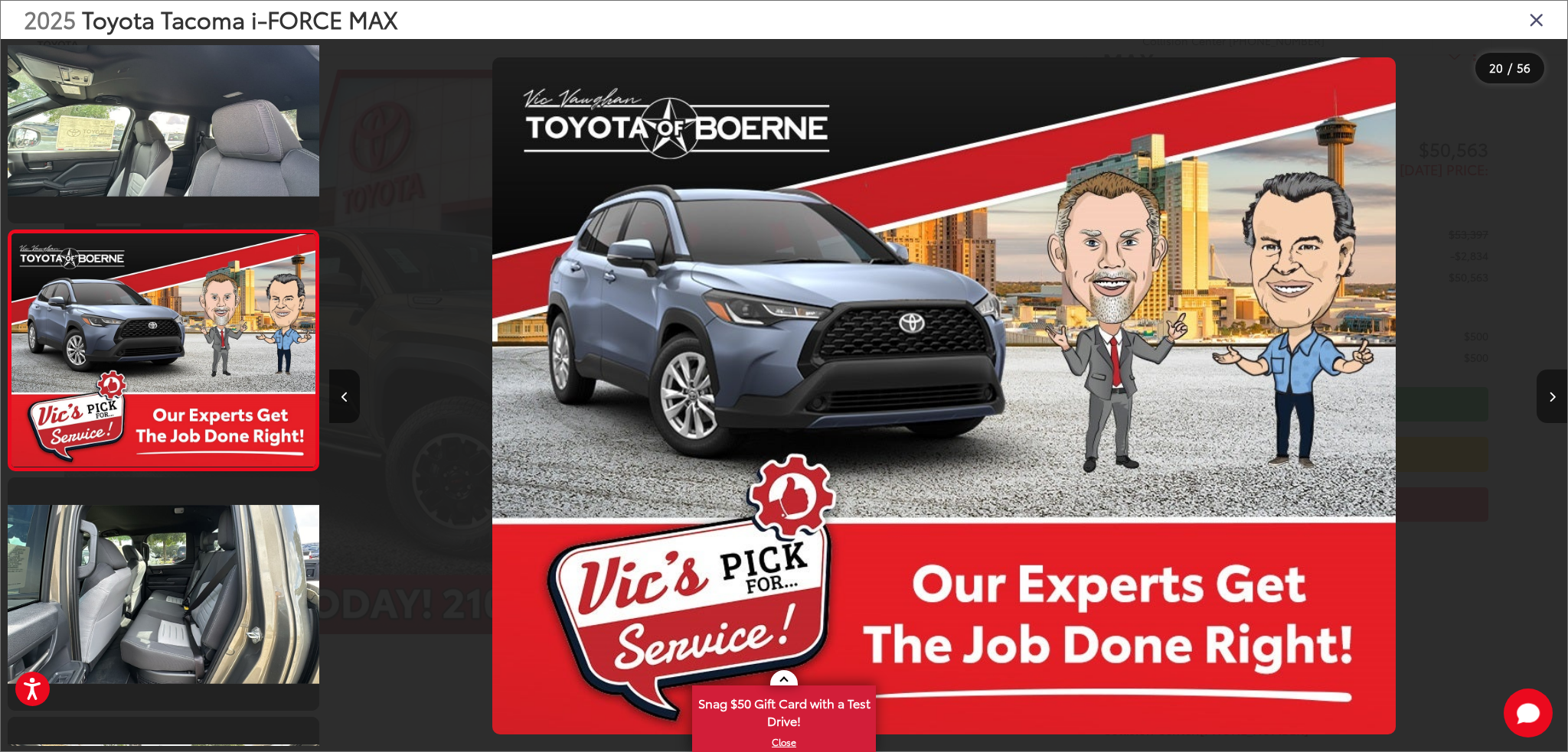
click at [1553, 401] on icon "Next image" at bounding box center [1552, 398] width 7 height 11
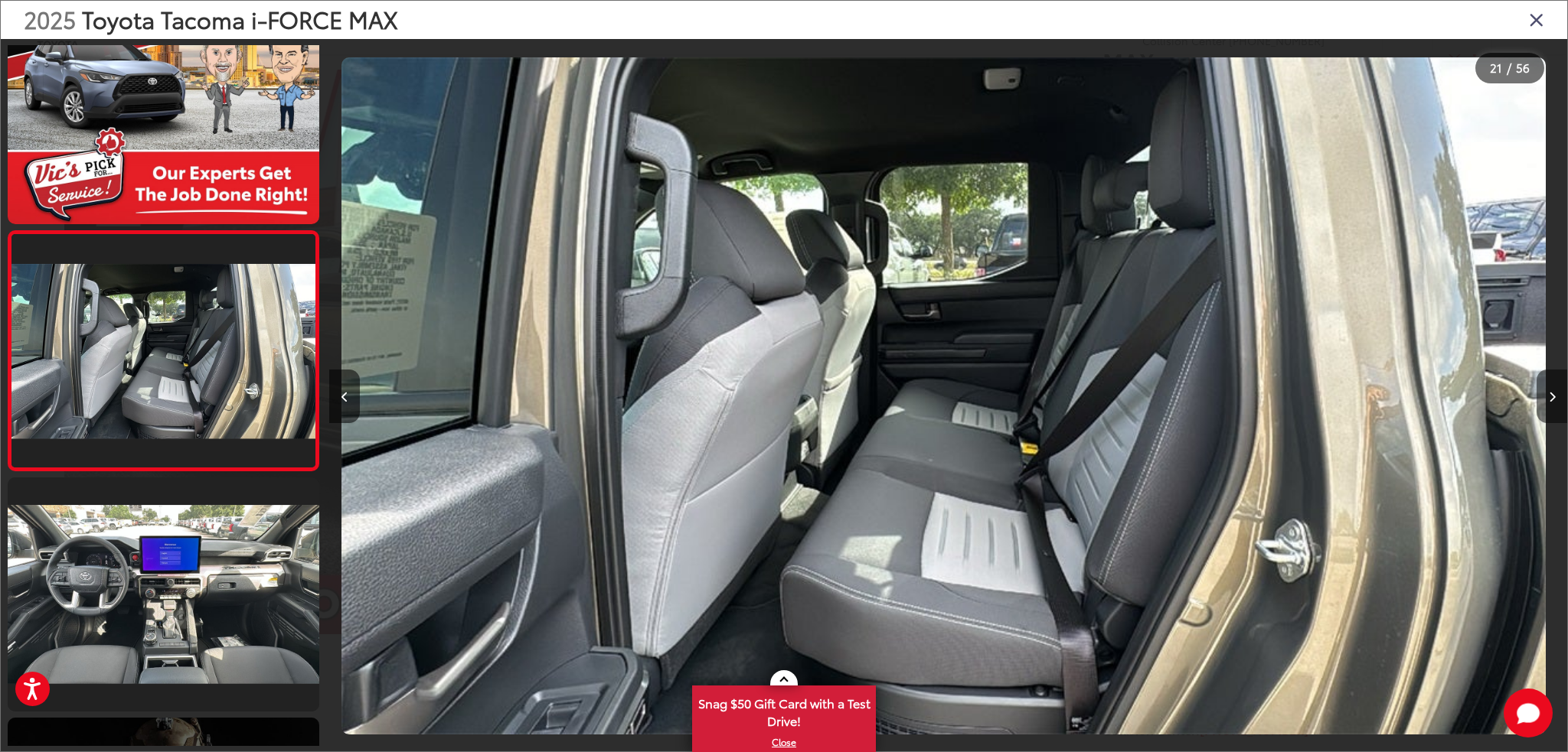
click at [1553, 401] on icon "Next image" at bounding box center [1552, 398] width 7 height 11
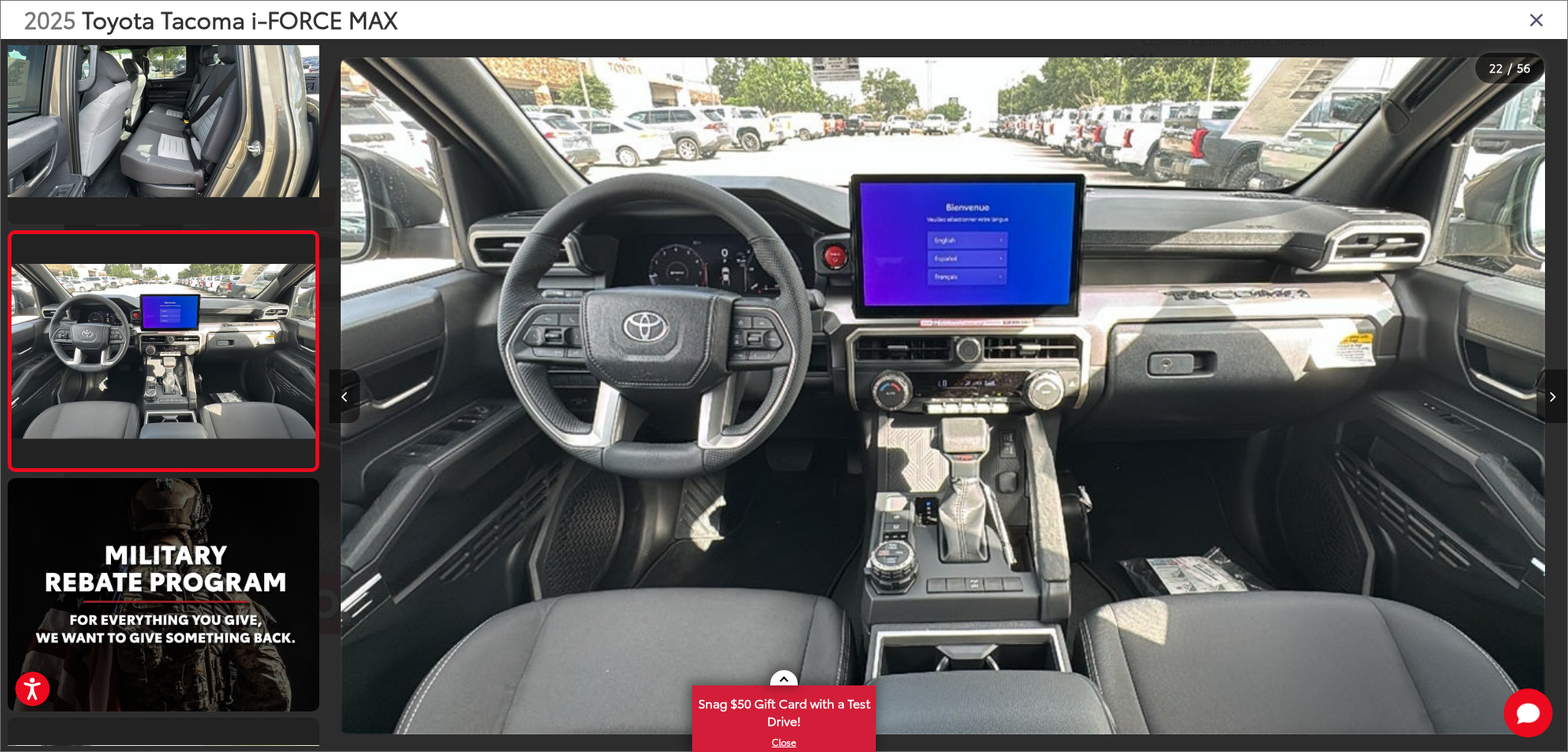
click at [1553, 401] on icon "Next image" at bounding box center [1552, 398] width 7 height 11
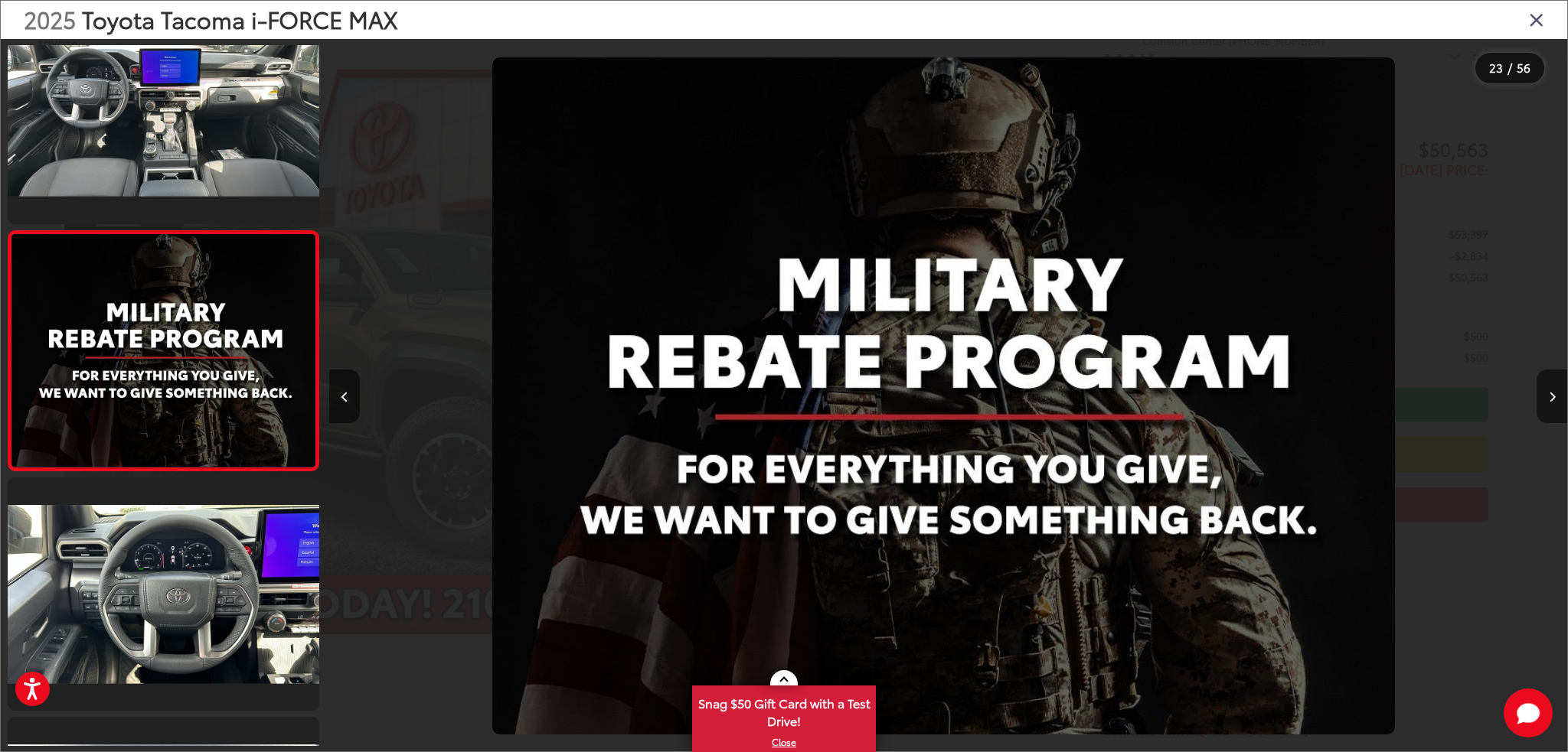
click at [1553, 401] on icon "Next image" at bounding box center [1552, 398] width 7 height 11
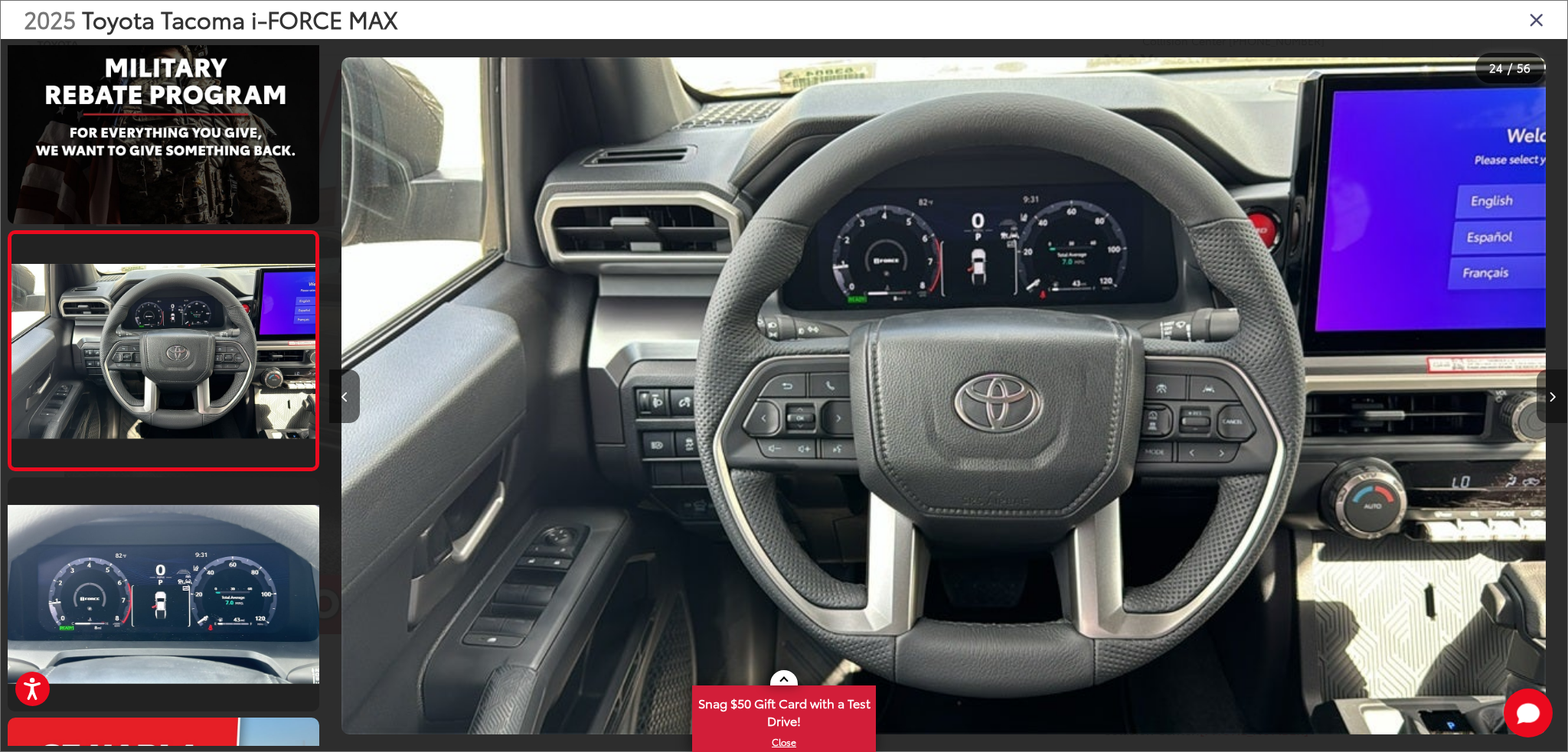
click at [1553, 401] on icon "Next image" at bounding box center [1552, 398] width 7 height 11
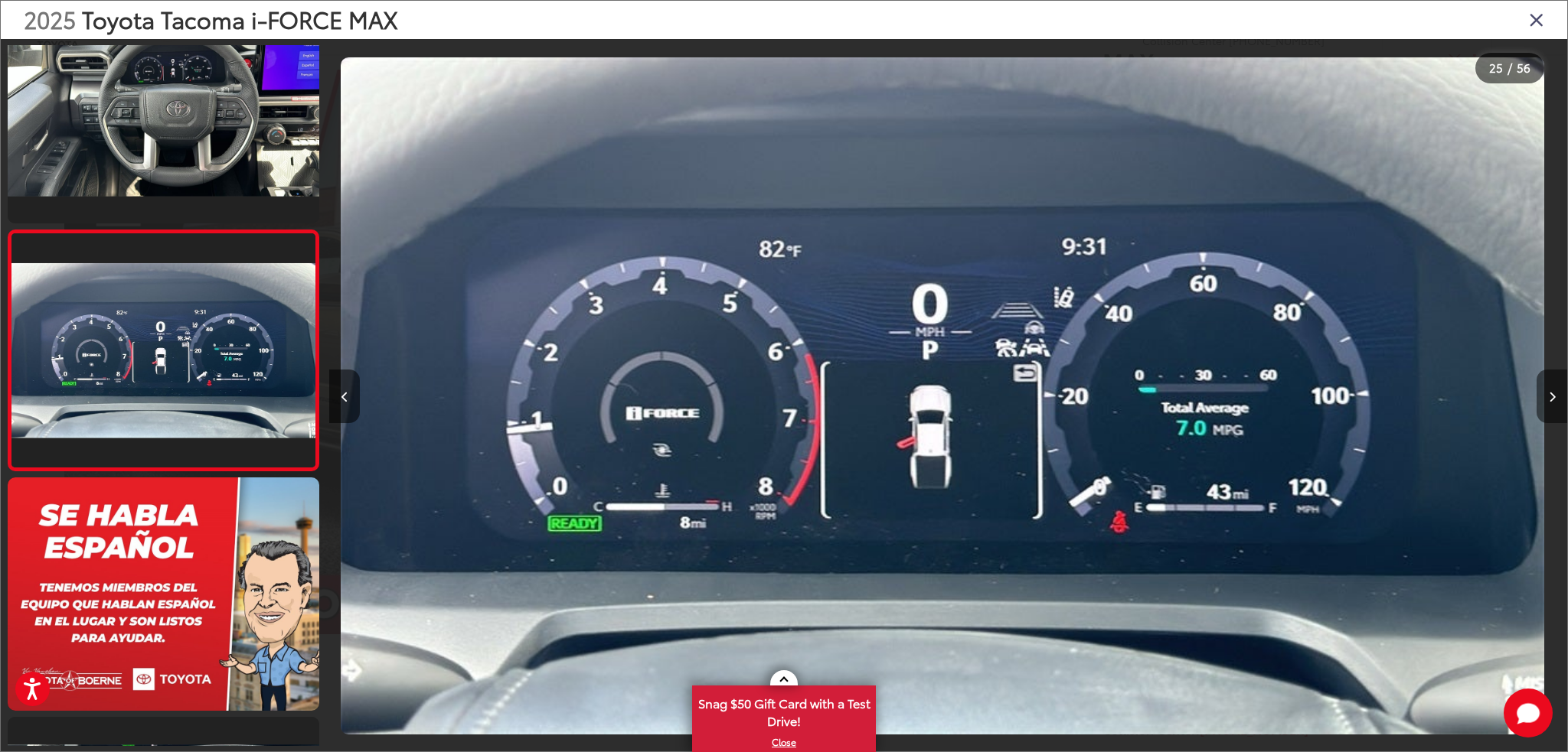
click at [1553, 401] on icon "Next image" at bounding box center [1552, 398] width 7 height 11
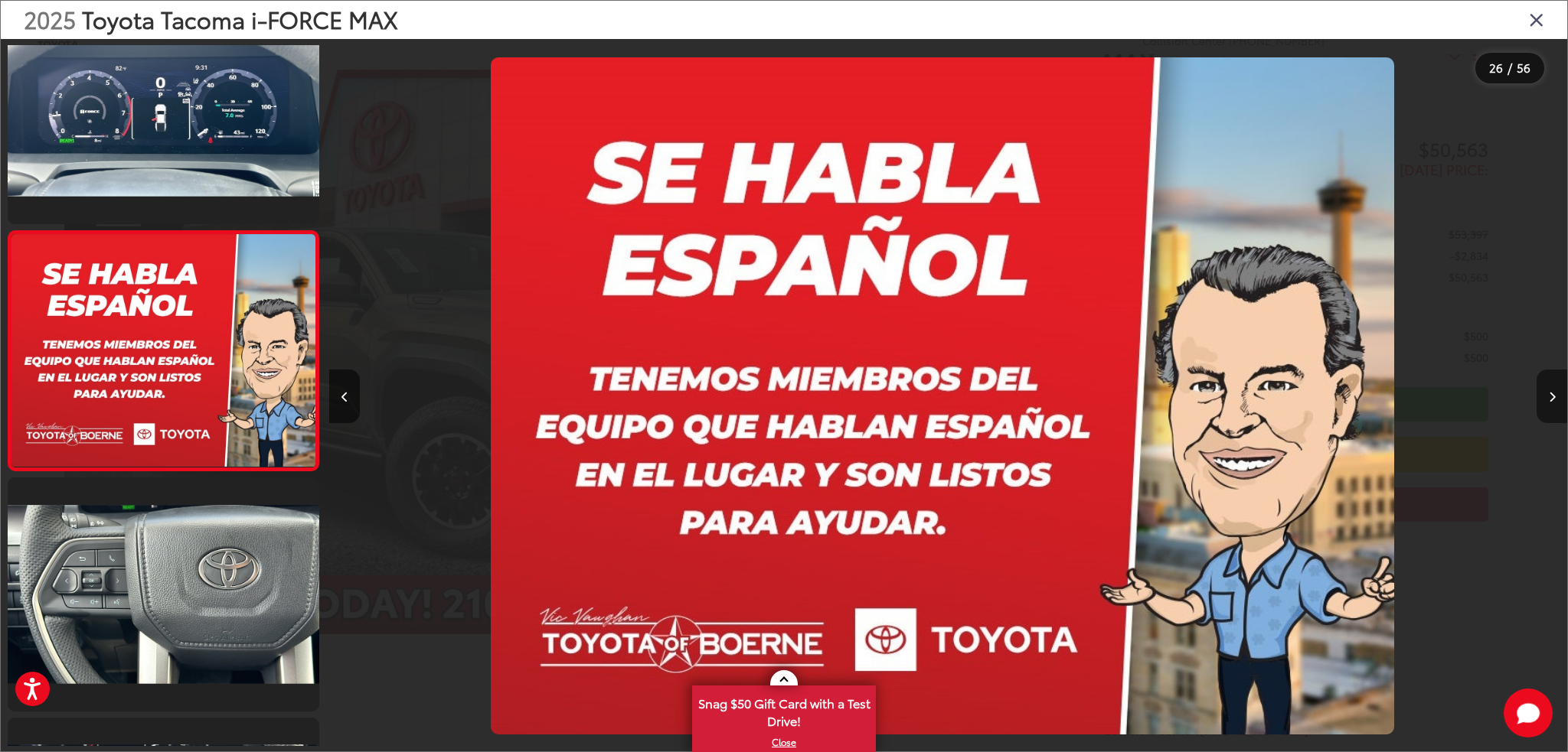
click at [1553, 401] on icon "Next image" at bounding box center [1552, 398] width 7 height 11
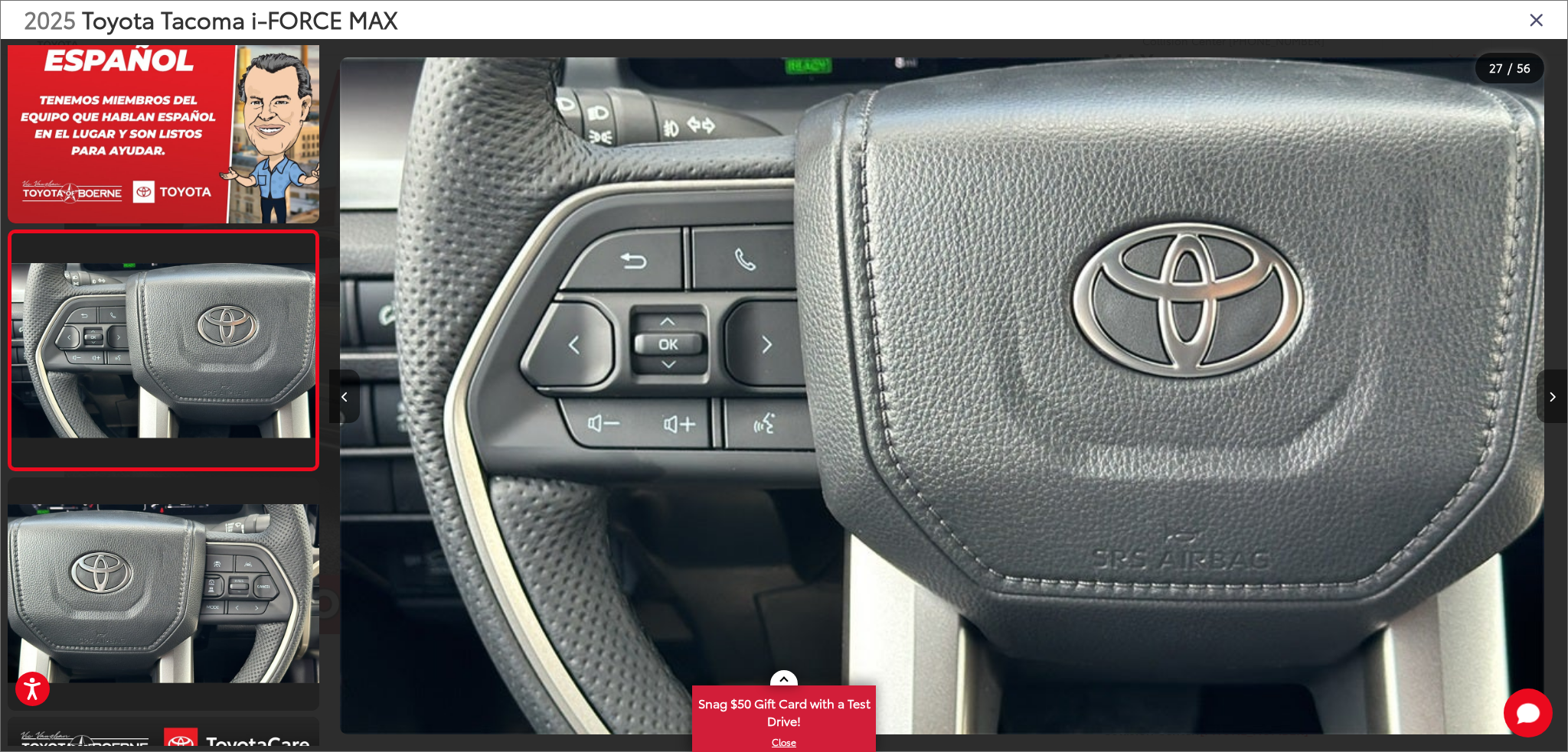
click at [1553, 401] on icon "Next image" at bounding box center [1552, 398] width 7 height 11
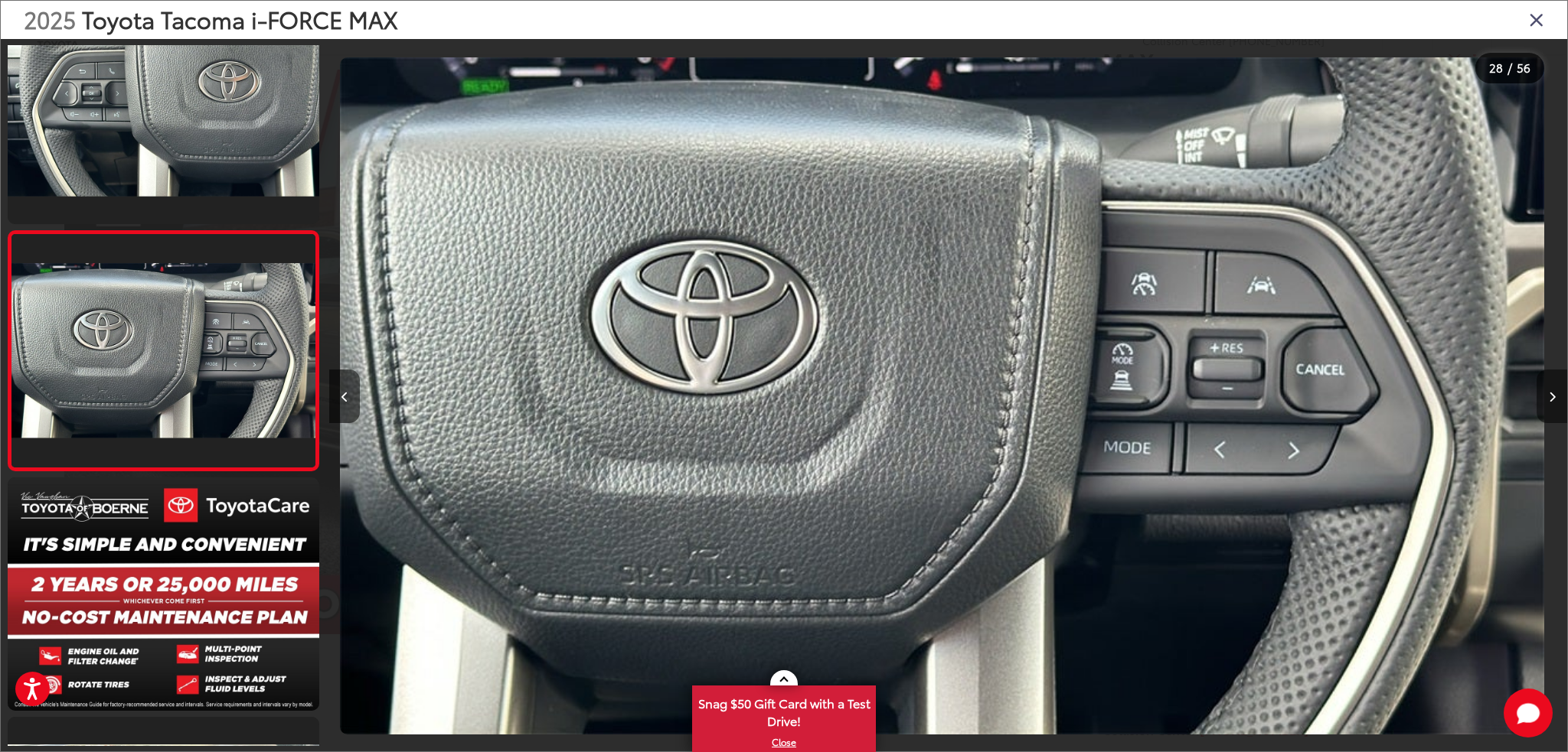
click at [1553, 401] on icon "Next image" at bounding box center [1552, 398] width 7 height 11
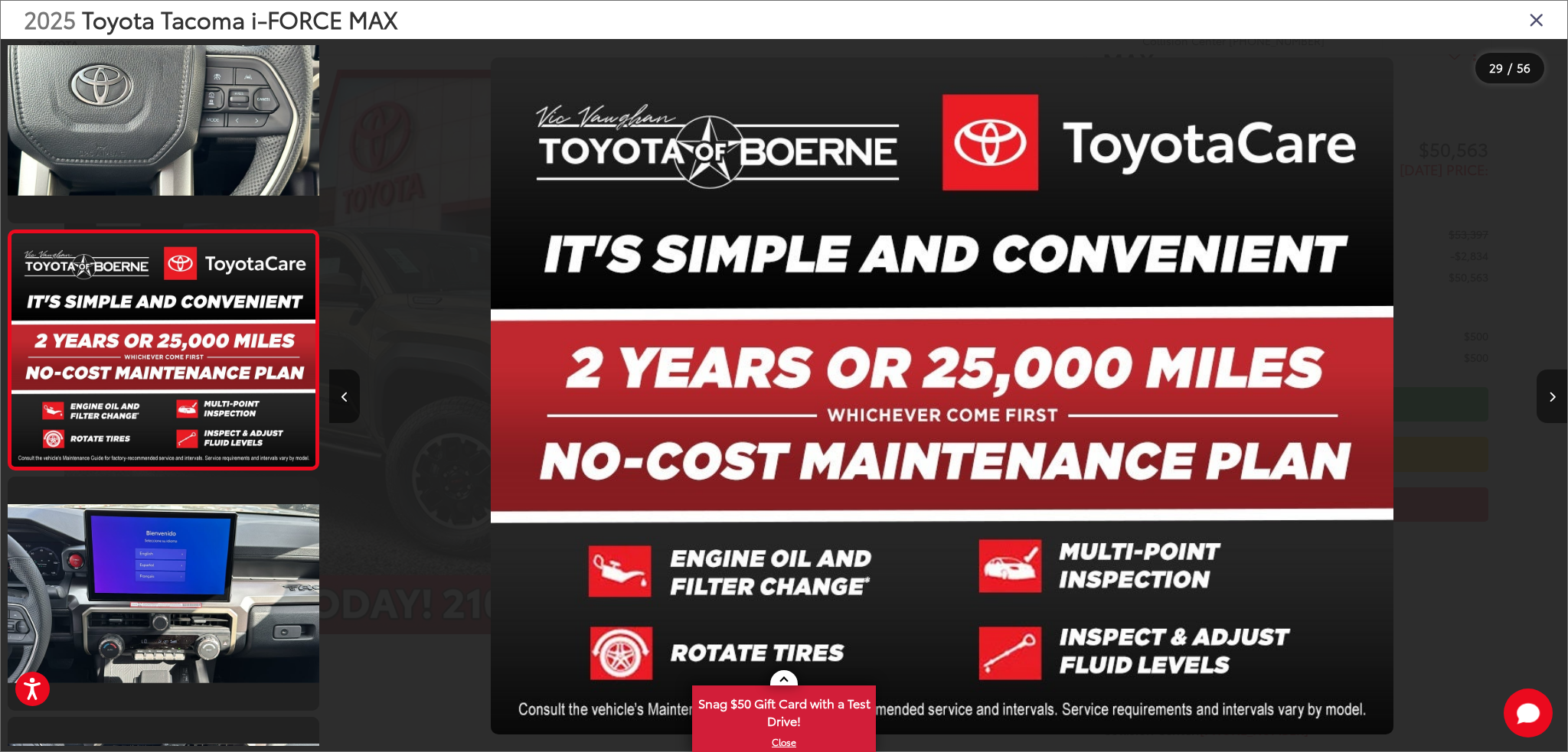
click at [1553, 401] on icon "Next image" at bounding box center [1552, 398] width 7 height 11
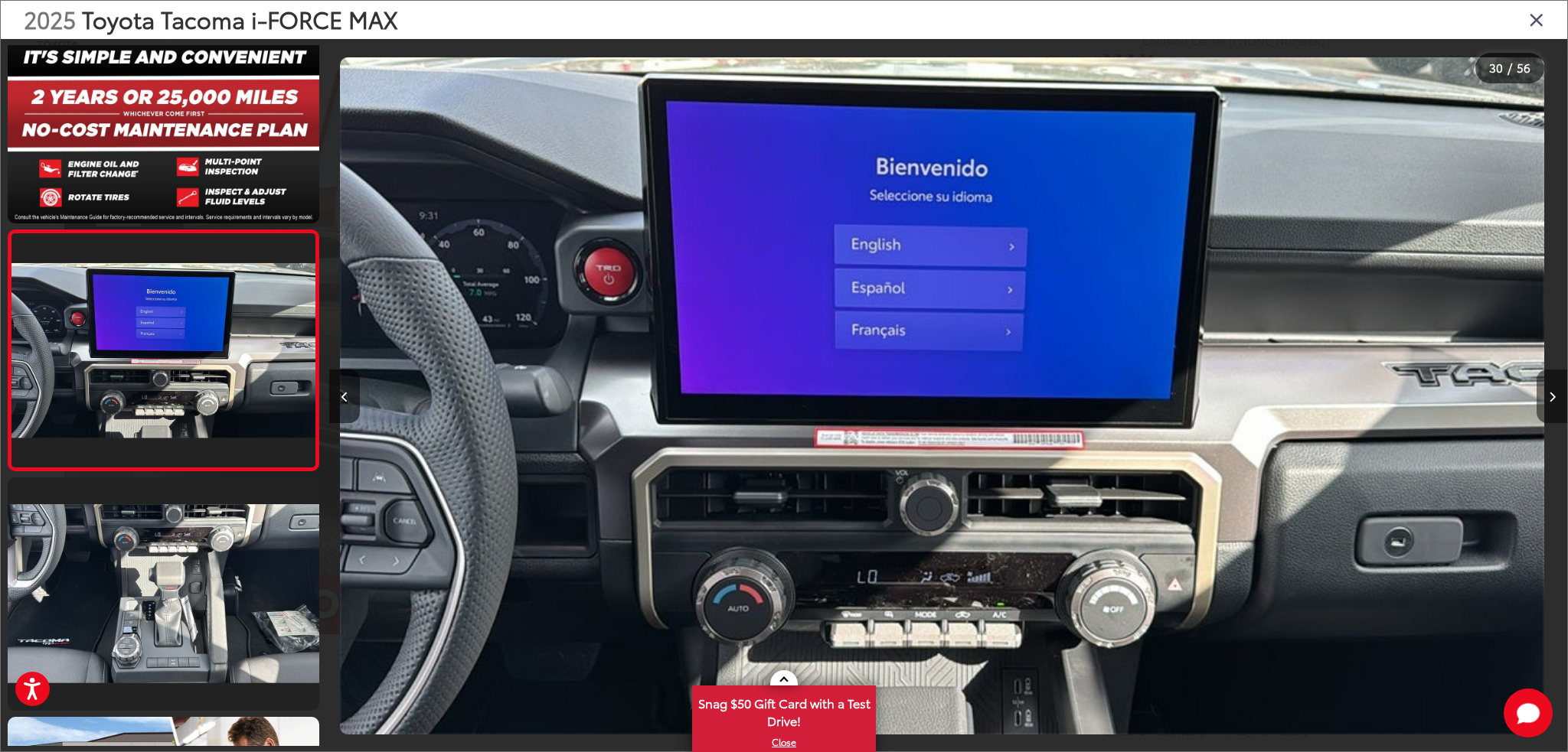
click at [1553, 401] on icon "Next image" at bounding box center [1552, 398] width 7 height 11
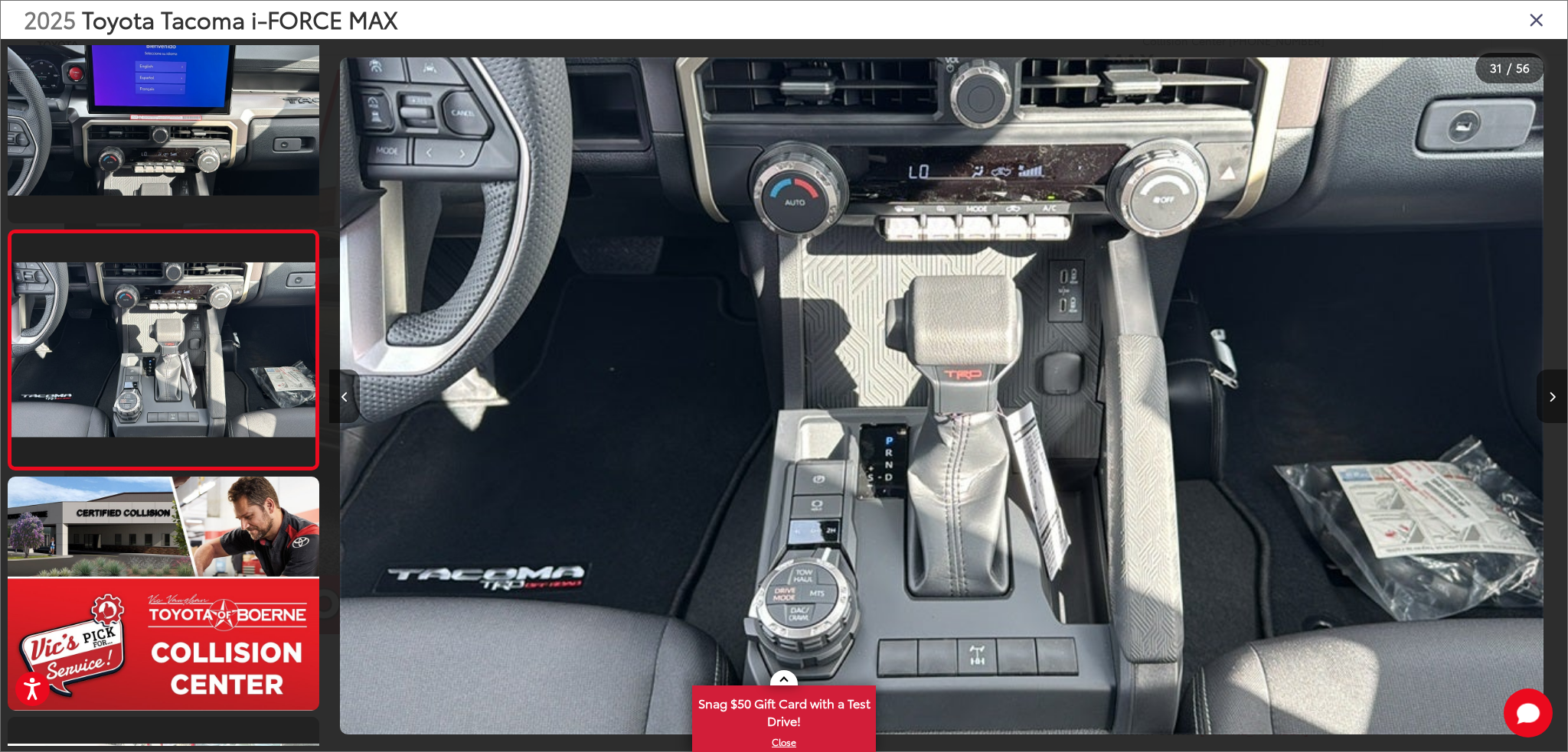
click at [1553, 401] on icon "Next image" at bounding box center [1552, 398] width 7 height 11
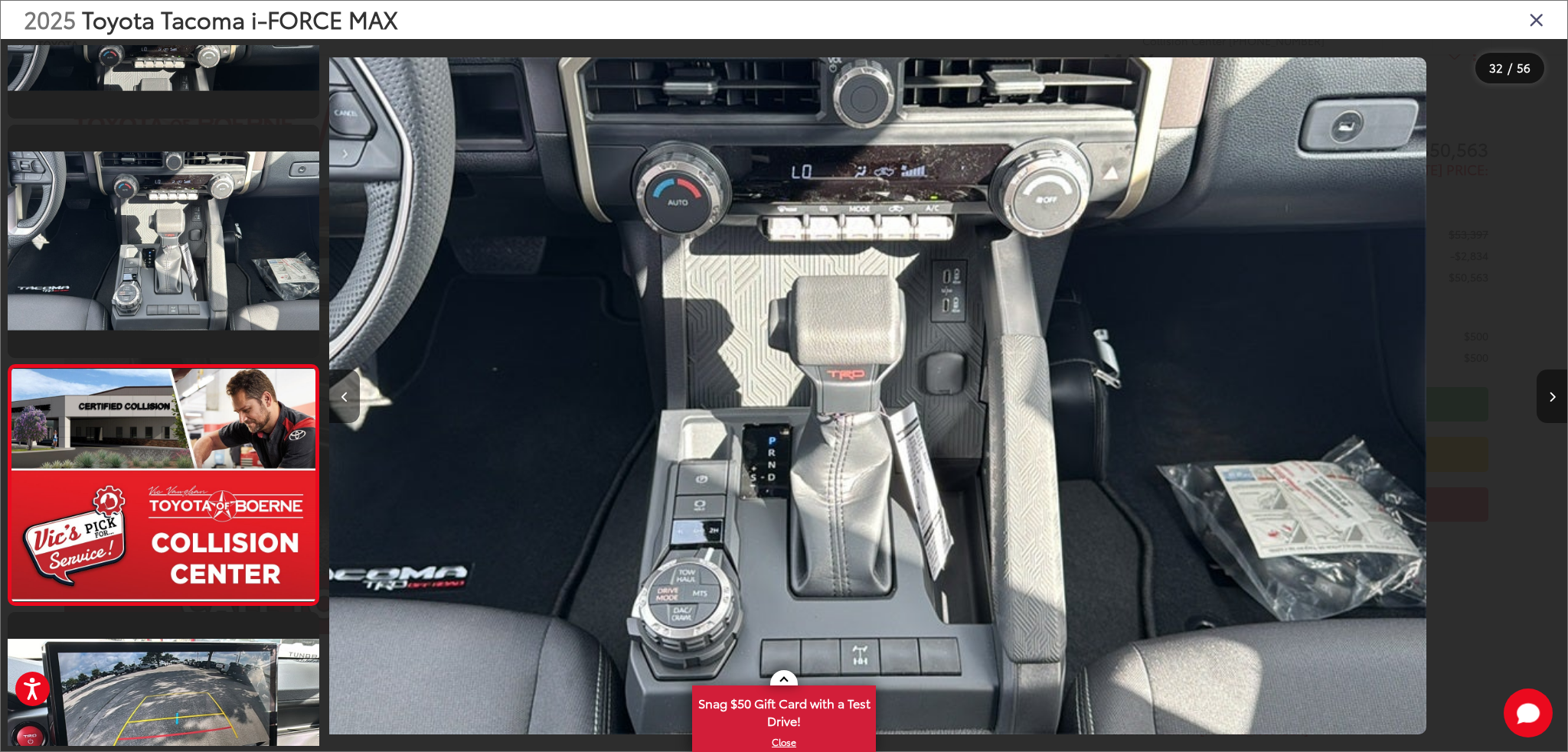
click at [1553, 401] on icon "Next image" at bounding box center [1552, 398] width 7 height 11
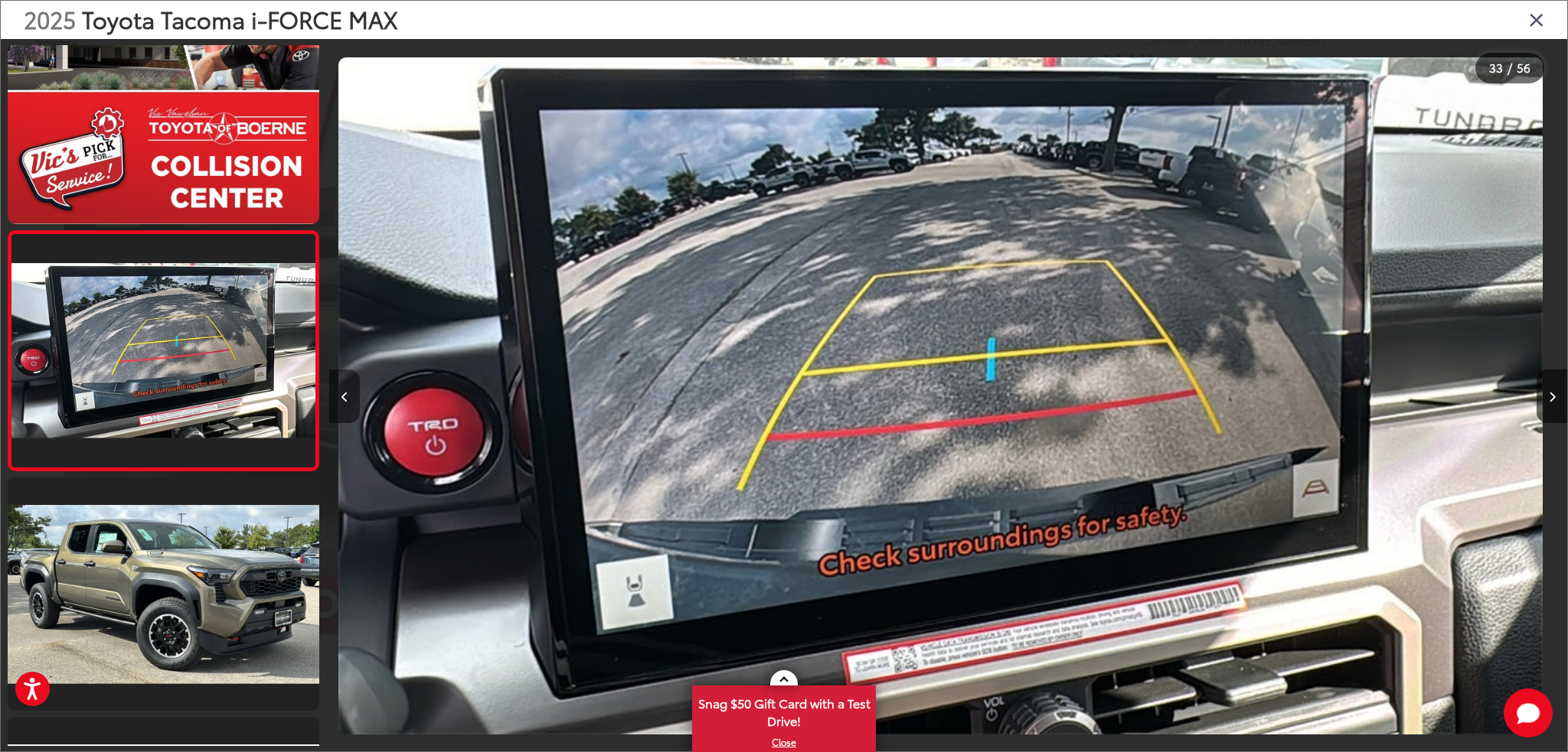
click at [354, 396] on button "Previous image" at bounding box center [344, 396] width 31 height 53
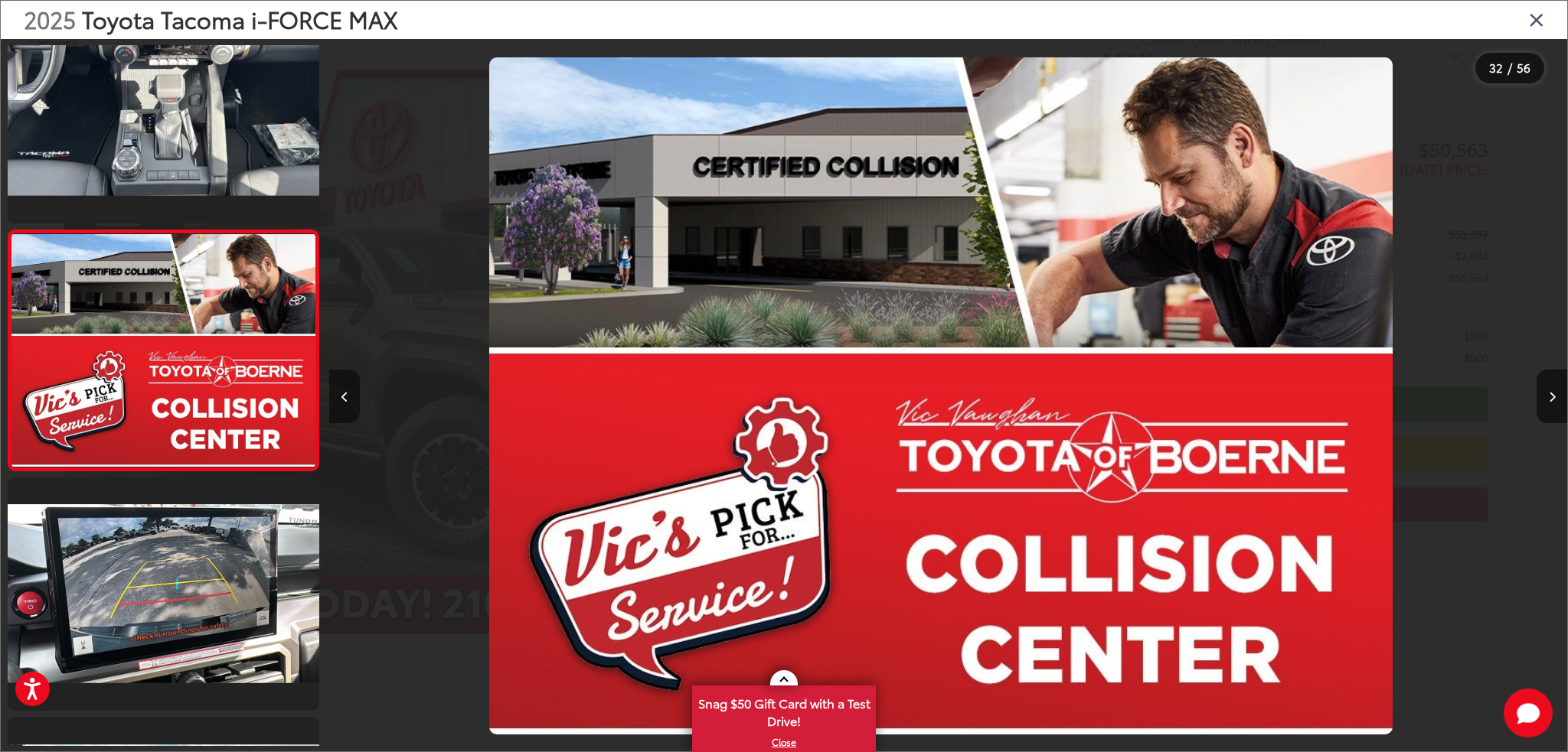
click at [354, 396] on button "Previous image" at bounding box center [344, 396] width 31 height 53
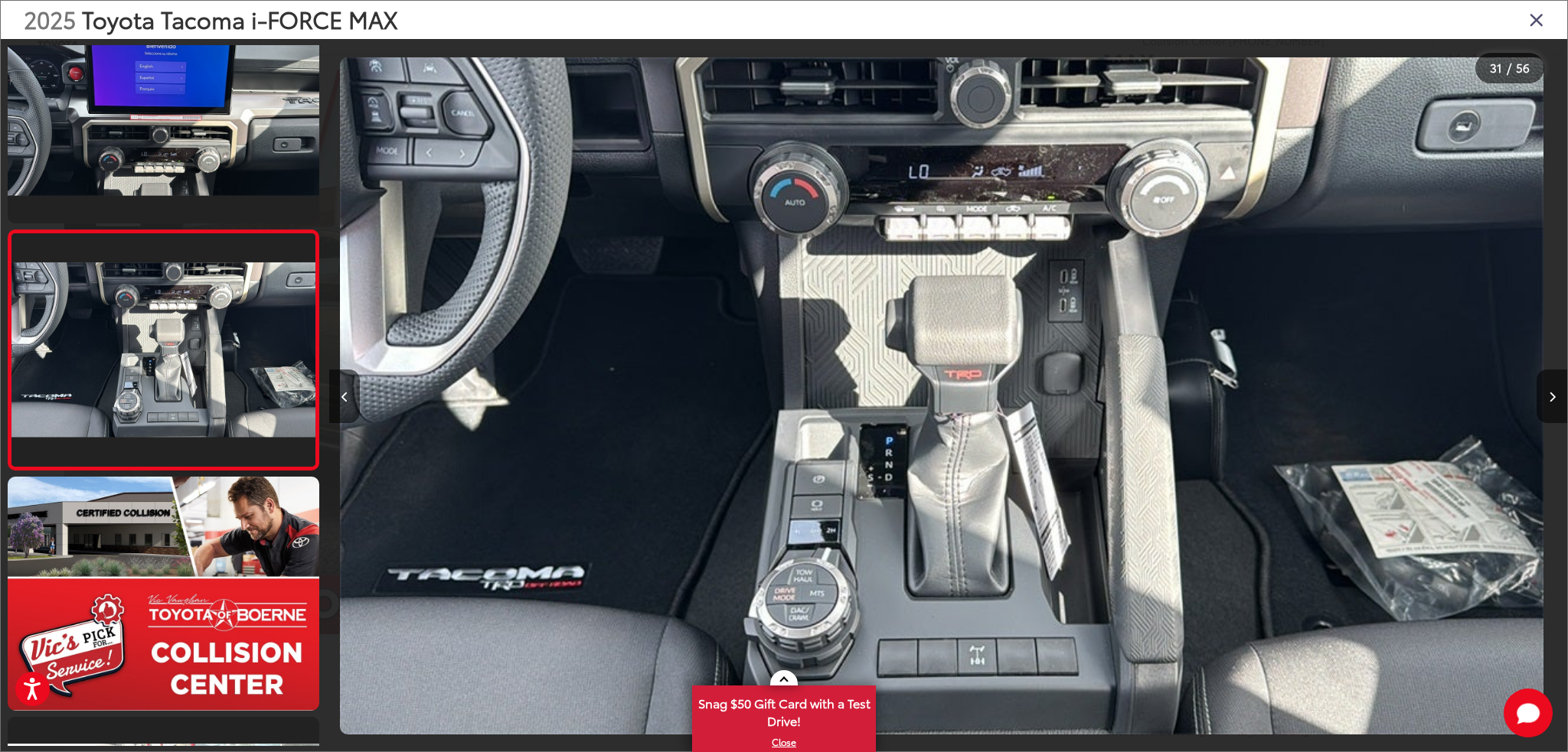
click at [1537, 17] on icon "Close gallery" at bounding box center [1537, 19] width 16 height 20
